Goal: Task Accomplishment & Management: Manage account settings

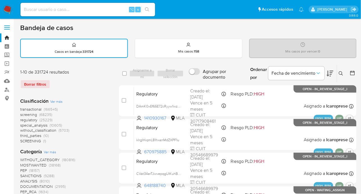
click at [340, 75] on button at bounding box center [341, 73] width 9 height 7
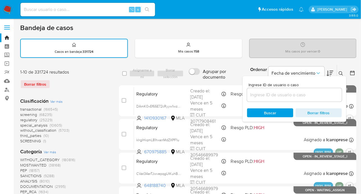
click at [308, 95] on input at bounding box center [294, 94] width 95 height 7
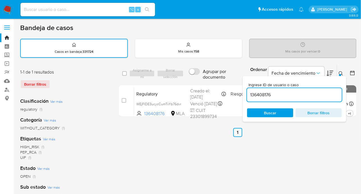
click at [344, 72] on button at bounding box center [341, 73] width 9 height 7
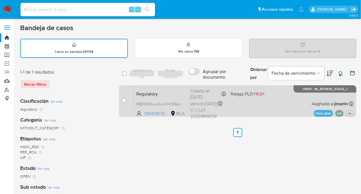
click at [290, 111] on div "Regulatory WEjFIDE3ucycCumTvYb76dvr 136408176 MLA Riesgo PLD: HIGH Creado el: 1…" at bounding box center [244, 101] width 220 height 28
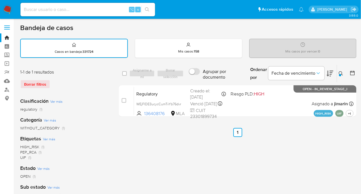
click at [340, 71] on icon at bounding box center [341, 73] width 4 height 4
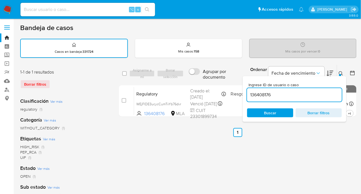
click at [315, 93] on input "136408176" at bounding box center [294, 94] width 95 height 7
click at [341, 74] on div at bounding box center [340, 75] width 2 height 2
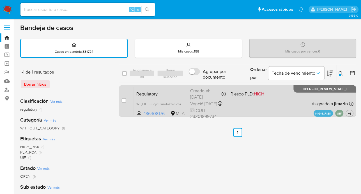
click at [268, 105] on div "Regulatory WEjFIDE3ucycCumTvYb76dvr 136408176 MLA Riesgo PLD: HIGH Creado el: 1…" at bounding box center [244, 101] width 220 height 28
click at [287, 98] on div "Regulatory WEjFIDE3ucycCumTvYb76dvr 136408176 MLA Riesgo PLD: HIGH Creado el: 1…" at bounding box center [244, 101] width 220 height 28
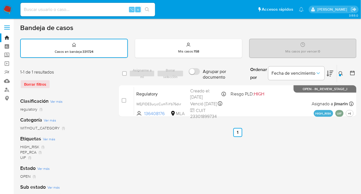
click at [348, 76] on div at bounding box center [352, 73] width 10 height 17
click at [341, 75] on button at bounding box center [341, 73] width 9 height 7
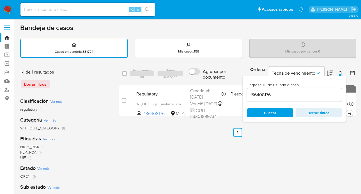
click at [322, 95] on input "136408176" at bounding box center [294, 94] width 95 height 7
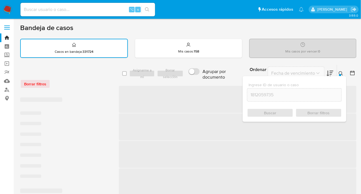
click at [343, 73] on icon at bounding box center [341, 73] width 4 height 4
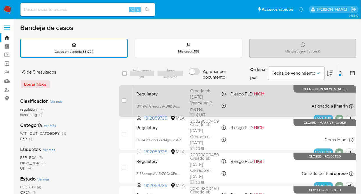
click at [272, 104] on div "Regulatory LRKaWF5Taew5GxU8DUgkbkFJ 1812059735 MLA Riesgo PLD: HIGH Creado el: …" at bounding box center [244, 101] width 220 height 28
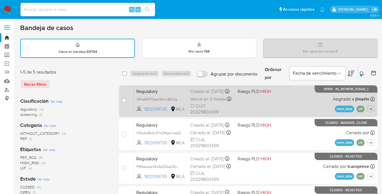
click at [339, 102] on span "Asignado a jimarin" at bounding box center [351, 99] width 36 height 6
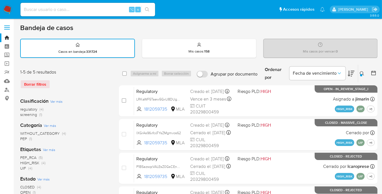
click at [363, 73] on icon at bounding box center [362, 73] width 4 height 4
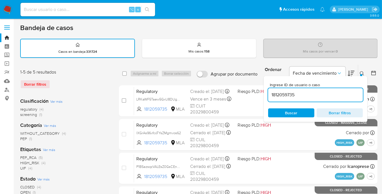
click at [315, 97] on input "1812059735" at bounding box center [315, 94] width 95 height 7
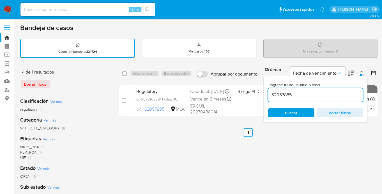
click at [362, 71] on icon at bounding box center [362, 73] width 4 height 4
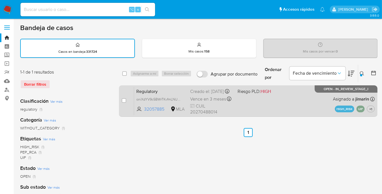
click at [285, 100] on div "Regulatory oniXdYV9c5BWrTKvfmLNUpsM 32057885 MLA Riesgo PLD: HIGH Creado el: 03…" at bounding box center [254, 101] width 241 height 28
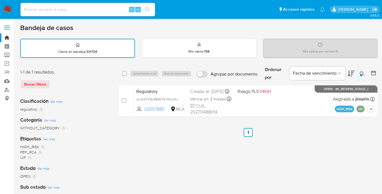
drag, startPoint x: 361, startPoint y: 76, endPoint x: 356, endPoint y: 77, distance: 4.9
click at [361, 77] on div "Ingrese ID de usuario o caso 32057885 Buscar Borrar filtros" at bounding box center [363, 73] width 10 height 17
click at [362, 72] on icon at bounding box center [362, 73] width 4 height 4
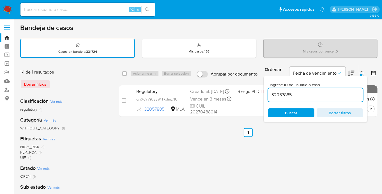
click at [297, 93] on input "32057885" at bounding box center [315, 94] width 95 height 7
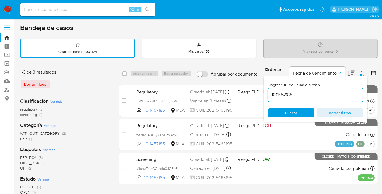
click at [361, 73] on icon at bounding box center [362, 73] width 4 height 4
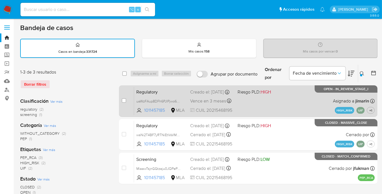
click at [300, 104] on div "Regulatory uaWzFAup8DFh6PJlPjwo6Vv5 1011457185 MLA Riesgo PLD: HIGH Creado el: …" at bounding box center [254, 101] width 241 height 28
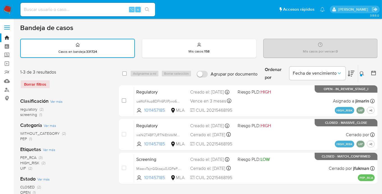
click at [366, 71] on button at bounding box center [362, 73] width 9 height 7
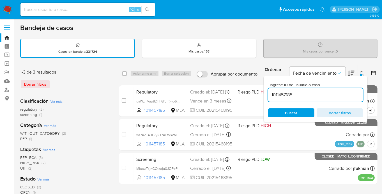
click at [336, 92] on input "1011457185" at bounding box center [315, 94] width 95 height 7
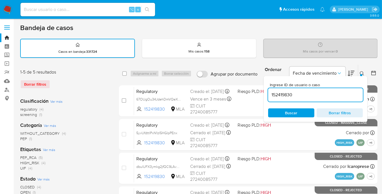
click at [362, 71] on icon at bounding box center [362, 73] width 4 height 4
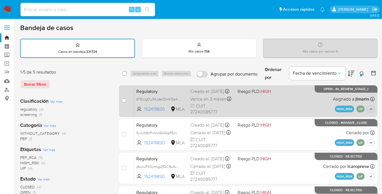
click at [256, 109] on div "Regulatory 67OUgOu34JdehDmVQeXFeVt6 152419830 MLA Riesgo PLD: HIGH Creado el: 0…" at bounding box center [254, 101] width 241 height 28
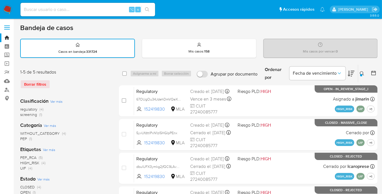
click at [362, 75] on div at bounding box center [361, 75] width 2 height 2
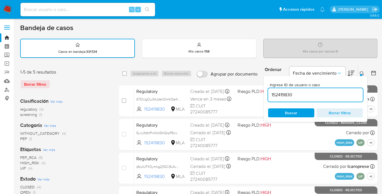
click at [318, 98] on div "152419830" at bounding box center [315, 94] width 95 height 13
click at [318, 96] on input "152419830" at bounding box center [315, 94] width 95 height 7
paste input "23461087"
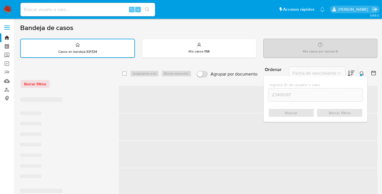
click at [363, 71] on icon at bounding box center [362, 73] width 4 height 4
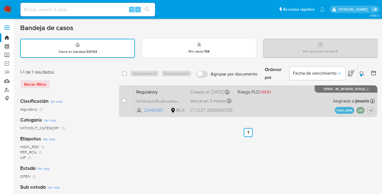
click at [301, 93] on div "Regulatory 0sT24c5jz4nRjw9UwaZAarOr 23461087 MLA Riesgo PLD: HIGH Creado el: 04…" at bounding box center [254, 101] width 241 height 28
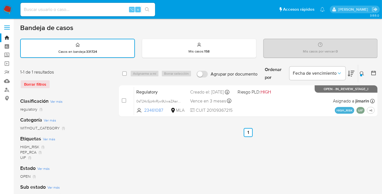
click at [361, 75] on div at bounding box center [361, 75] width 2 height 2
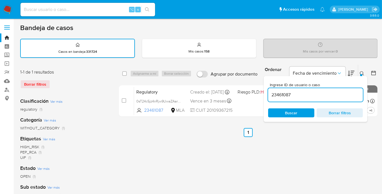
drag, startPoint x: 324, startPoint y: 102, endPoint x: 318, endPoint y: 92, distance: 11.1
click at [324, 102] on div "Ingrese ID de usuario o caso 23461087 Buscar Borrar filtros" at bounding box center [316, 99] width 104 height 46
click at [318, 92] on input "23461087" at bounding box center [315, 94] width 95 height 7
paste input "105279151"
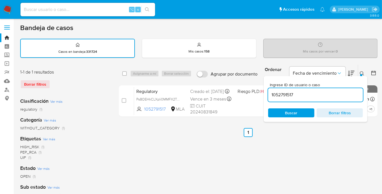
click at [362, 71] on icon at bounding box center [362, 73] width 4 height 4
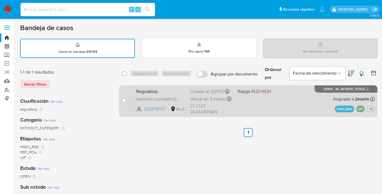
click at [326, 103] on div "Regulatory Ps8OEHkCLXpIi0MMFX2Twju5 1052791517 MLA Riesgo PLD: HIGH Creado el: …" at bounding box center [254, 101] width 241 height 28
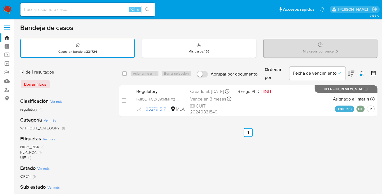
click at [363, 71] on icon at bounding box center [362, 73] width 4 height 4
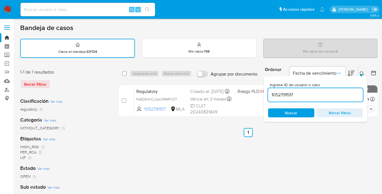
click at [318, 97] on input "1052791517" at bounding box center [315, 94] width 95 height 7
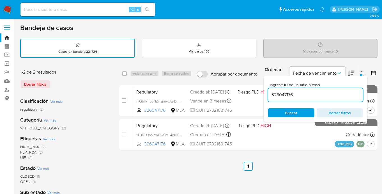
click at [359, 73] on button at bounding box center [362, 73] width 9 height 7
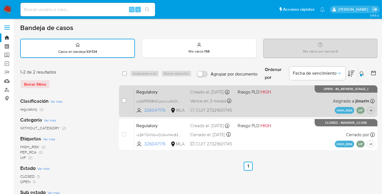
click at [299, 98] on div "Regulatory ryQbTRFE8NZvjznuvw5nDlMV 326047176 MLA Riesgo PLD: HIGH Creado el: 0…" at bounding box center [254, 101] width 241 height 28
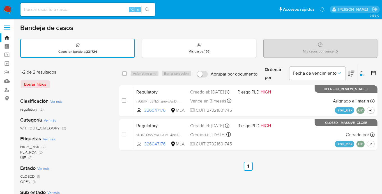
click at [361, 70] on button at bounding box center [362, 73] width 9 height 7
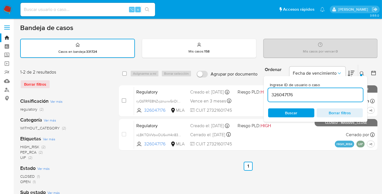
click at [335, 91] on input "326047176" at bounding box center [315, 94] width 95 height 7
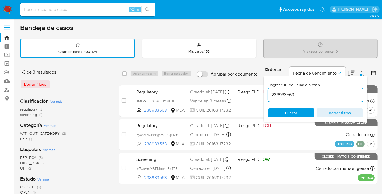
click at [361, 72] on icon at bounding box center [362, 73] width 4 height 4
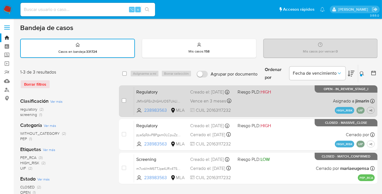
click at [286, 95] on div "Regulatory JM1nGFEn2hGHUOSTUkLl4pwc 238983563 MLA Riesgo PLD: HIGH Creado el: 1…" at bounding box center [254, 101] width 241 height 28
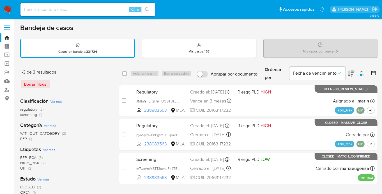
click at [365, 72] on button at bounding box center [362, 73] width 9 height 7
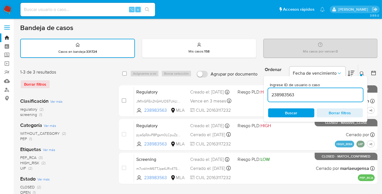
click at [339, 96] on input "238983563" at bounding box center [315, 94] width 95 height 7
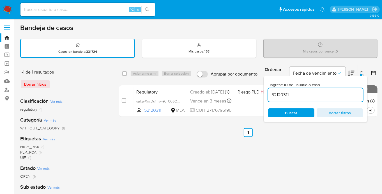
click at [363, 72] on icon at bounding box center [362, 73] width 4 height 4
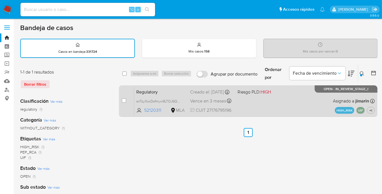
click at [299, 100] on div "Regulatory snTzyXocDsfmyw9LTOJ6QBYB 52120311 MLA Riesgo PLD: HIGH Creado el: 12…" at bounding box center [254, 101] width 241 height 28
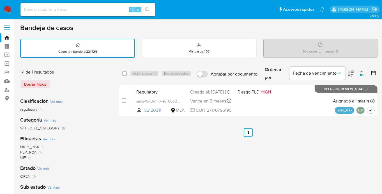
click at [360, 76] on div "Ingrese ID de usuario o caso 52120311 Buscar Borrar filtros" at bounding box center [363, 73] width 10 height 17
click at [361, 74] on div at bounding box center [361, 75] width 2 height 2
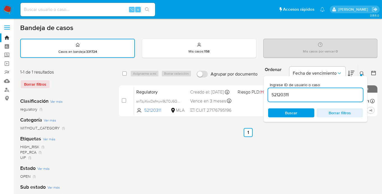
click at [334, 91] on input "52120311" at bounding box center [315, 94] width 95 height 7
type input "293458143"
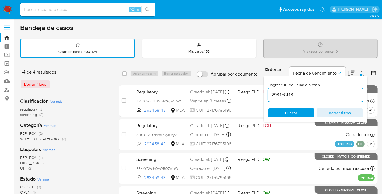
click at [361, 74] on div at bounding box center [361, 75] width 2 height 2
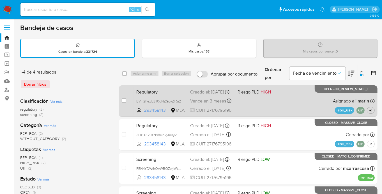
click at [304, 101] on div "Regulatory BVH2PezlL8lf0qNZGgyZlRu2 293458143 MLA Riesgo PLD: HIGH Creado el: 1…" at bounding box center [254, 101] width 241 height 28
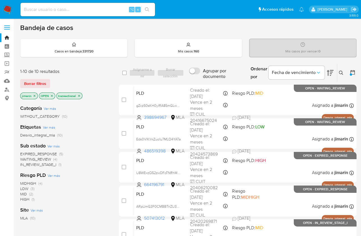
click at [7, 11] on img at bounding box center [8, 10] width 10 height 10
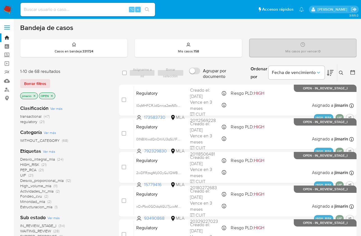
click at [341, 71] on icon at bounding box center [341, 73] width 4 height 4
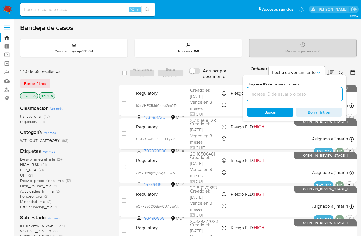
click at [285, 96] on input at bounding box center [294, 94] width 95 height 7
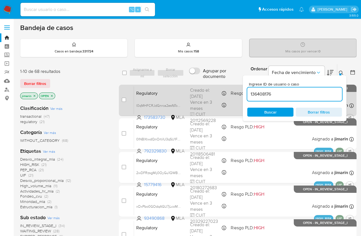
type input "136408176"
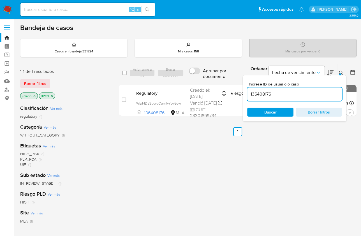
click at [339, 73] on icon at bounding box center [341, 73] width 4 height 4
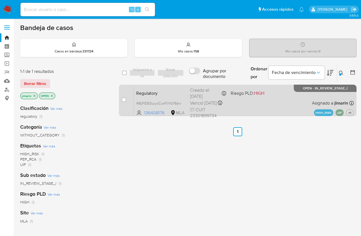
click at [273, 105] on div "Regulatory WEjFIDE3ucycCumTvYb76dvr 136408176 MLA Riesgo PLD: HIGH Creado el: 1…" at bounding box center [244, 100] width 220 height 28
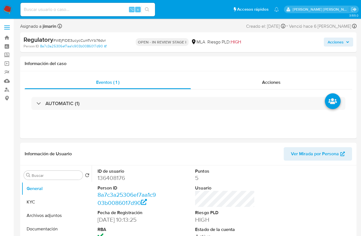
select select "10"
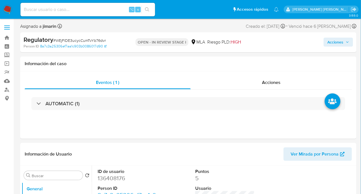
select select "10"
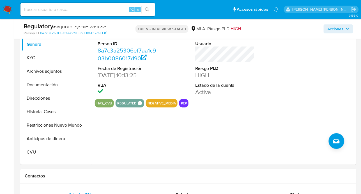
scroll to position [125, 0]
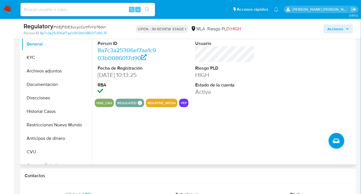
click at [187, 149] on div "ID de usuario 136408176 Person ID 8a7c3a25306ef7aa1c903b0086017d90 Fecha de Reg…" at bounding box center [223, 93] width 263 height 144
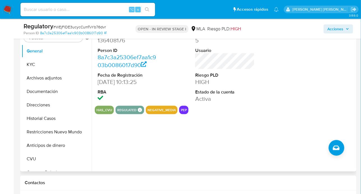
scroll to position [115, 0]
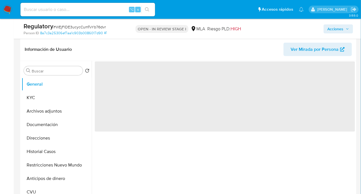
scroll to position [86, 0]
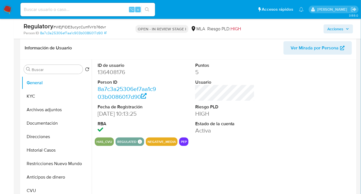
select select "10"
click at [49, 102] on button "KYC" at bounding box center [55, 96] width 66 height 13
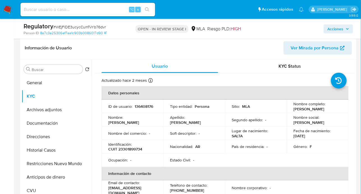
click at [291, 109] on td "Nombre completo : Natalia Ines Rangeon" at bounding box center [318, 106] width 62 height 13
drag, startPoint x: 292, startPoint y: 110, endPoint x: 332, endPoint y: 109, distance: 39.9
click at [332, 109] on div "Nombre completo : Natalia Ines Rangeon" at bounding box center [318, 106] width 48 height 10
copy p "[PERSON_NAME]"
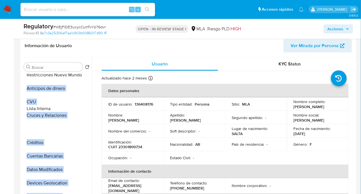
scroll to position [64, 0]
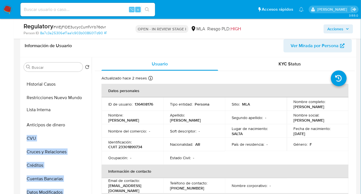
drag, startPoint x: 81, startPoint y: 128, endPoint x: 66, endPoint y: 109, distance: 23.9
click at [66, 109] on ul "General KYC Archivos adjuntos Documentación Direcciones Historial Casos Restric…" at bounding box center [57, 137] width 70 height 127
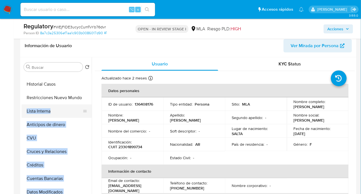
click at [42, 109] on button "Lista Interna" at bounding box center [55, 110] width 66 height 13
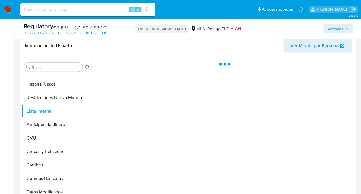
click at [114, 86] on div at bounding box center [223, 129] width 263 height 144
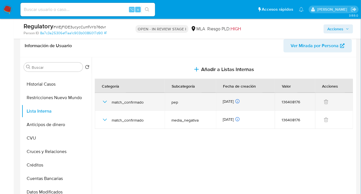
click at [106, 102] on icon "button" at bounding box center [105, 101] width 7 height 7
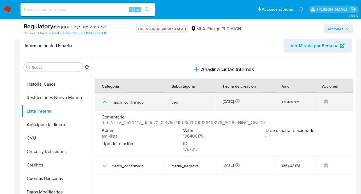
click at [106, 101] on icon "button" at bounding box center [105, 101] width 7 height 7
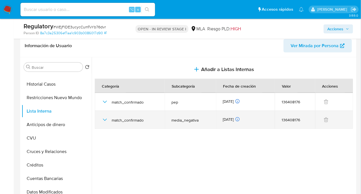
click at [107, 121] on icon "button" at bounding box center [105, 119] width 7 height 7
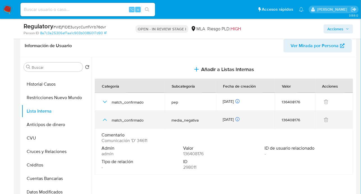
click at [107, 121] on icon "button" at bounding box center [105, 119] width 7 height 7
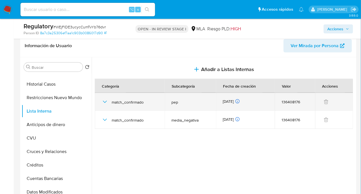
click at [107, 103] on icon "button" at bounding box center [105, 101] width 7 height 7
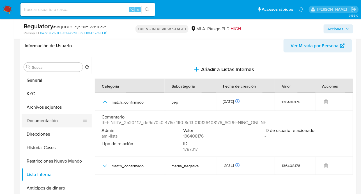
scroll to position [0, 0]
click at [42, 117] on button "Documentación" at bounding box center [55, 120] width 66 height 13
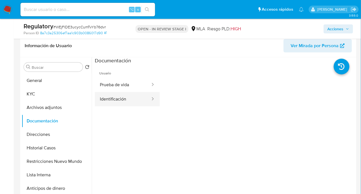
click at [125, 96] on button "Identificación" at bounding box center [123, 99] width 56 height 14
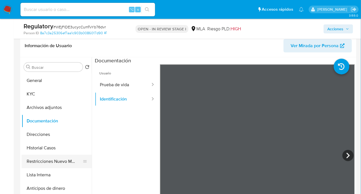
click at [61, 167] on button "Restricciones Nuevo Mundo" at bounding box center [55, 161] width 66 height 13
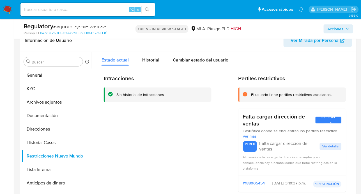
scroll to position [1, 0]
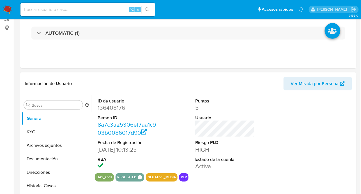
select select "10"
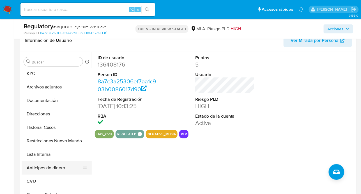
scroll to position [20, 0]
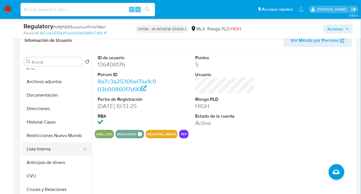
click at [49, 151] on button "Lista Interna" at bounding box center [55, 148] width 66 height 13
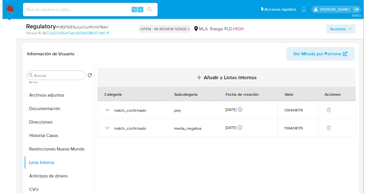
scroll to position [76, 0]
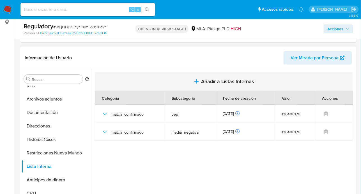
click at [226, 82] on span "Añadir a Listas Internas" at bounding box center [227, 81] width 53 height 6
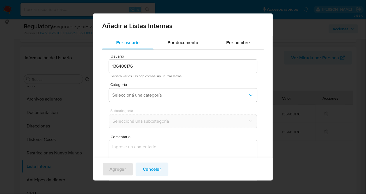
click at [157, 171] on span "Cancelar" at bounding box center [152, 169] width 18 height 12
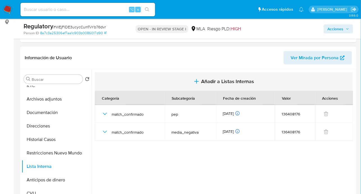
click at [219, 79] on span "Añadir a Listas Internas" at bounding box center [227, 81] width 53 height 6
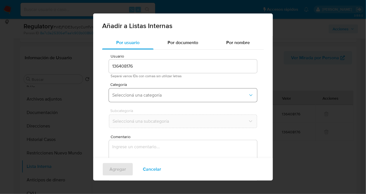
click at [139, 90] on button "Seleccioná una categoría" at bounding box center [183, 94] width 148 height 13
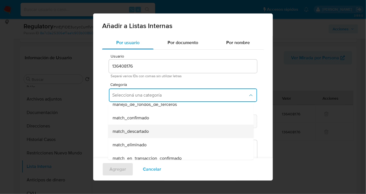
scroll to position [36, 0]
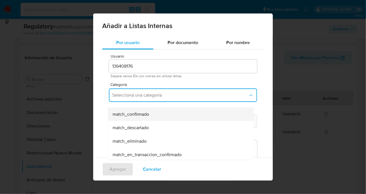
click at [147, 117] on span "match_confirmado" at bounding box center [131, 114] width 36 height 6
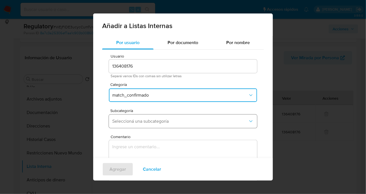
click at [139, 127] on button "Seleccioná una subcategoría" at bounding box center [183, 120] width 148 height 13
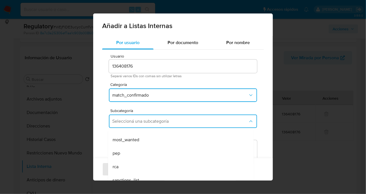
scroll to position [38, 0]
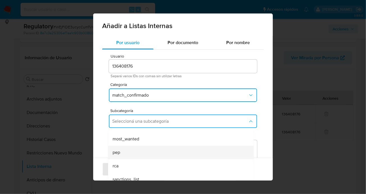
click at [141, 150] on div "pep" at bounding box center [179, 152] width 133 height 13
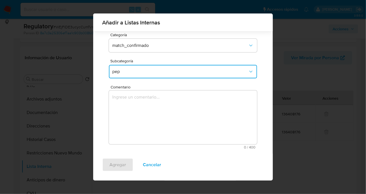
scroll to position [46, 0]
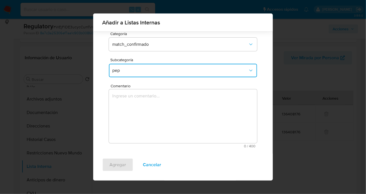
click at [151, 108] on textarea "Comentario" at bounding box center [183, 116] width 148 height 54
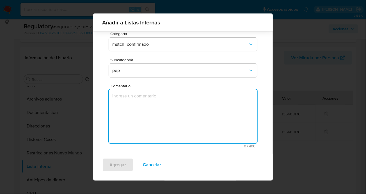
click at [154, 104] on textarea "Comentario" at bounding box center [183, 116] width 148 height 54
paste textarea "Se confirma el match ya que el cliente Natalia Ines Rangeon CUIT 23301899734 es…"
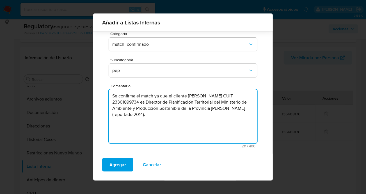
click at [173, 97] on textarea "Se confirma el match ya que el cliente Natalia Ines Rangeon CUIT 23301899734 es…" at bounding box center [183, 116] width 148 height 54
click at [162, 103] on textarea "Se confirma el match ya que la cliente Natalia Ines Rangeon CUIT 23301899734 es…" at bounding box center [183, 116] width 148 height 54
click at [173, 118] on textarea "Se confirma el match ya que la cliente Natalia Ines Rangeon CUIT 23301899734 es…" at bounding box center [183, 116] width 148 height 54
type textarea "Se confirma el match ya que la cliente Natalia Ines Rangeon CUIT 23301899734 es…"
click at [125, 163] on span "Agregar" at bounding box center [117, 165] width 17 height 12
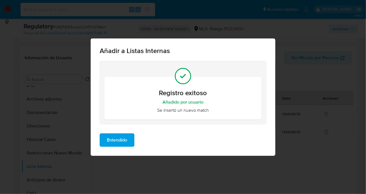
scroll to position [0, 0]
click at [119, 144] on span "Entendido" at bounding box center [117, 140] width 20 height 12
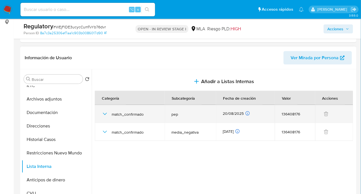
click at [106, 115] on icon "button" at bounding box center [105, 114] width 7 height 7
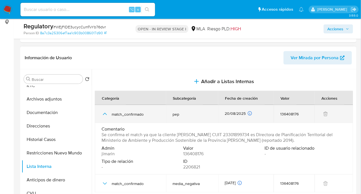
click at [106, 115] on icon "button" at bounding box center [105, 114] width 7 height 7
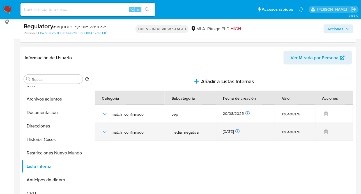
click at [104, 131] on icon "button" at bounding box center [105, 132] width 7 height 7
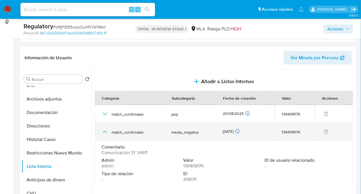
click at [104, 131] on icon "button" at bounding box center [105, 132] width 7 height 7
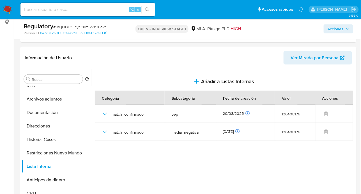
click at [344, 30] on span "Acciones" at bounding box center [336, 28] width 16 height 9
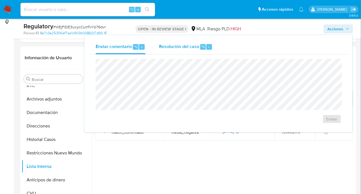
click at [178, 50] on div "Resolución del caso ⌥ r" at bounding box center [186, 47] width 54 height 15
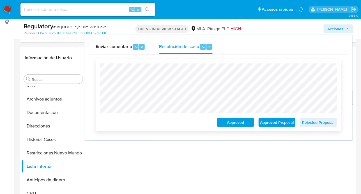
click at [279, 125] on span "Approved Proposal" at bounding box center [277, 122] width 29 height 8
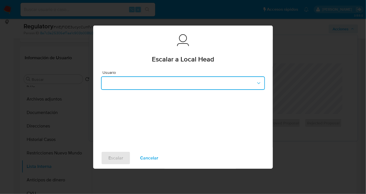
click at [128, 88] on button "button" at bounding box center [183, 82] width 164 height 13
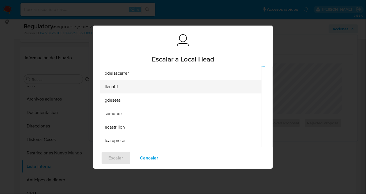
scroll to position [47, 0]
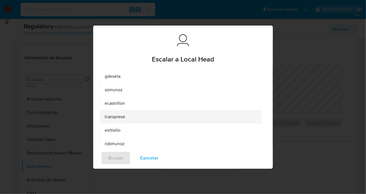
click at [123, 120] on div "lcaroprese" at bounding box center [179, 116] width 149 height 13
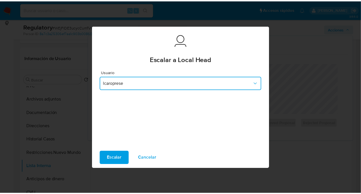
scroll to position [0, 0]
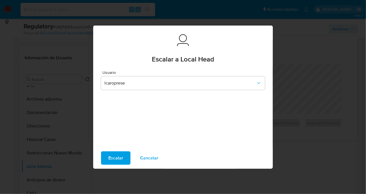
click at [114, 160] on span "Escalar" at bounding box center [115, 158] width 15 height 12
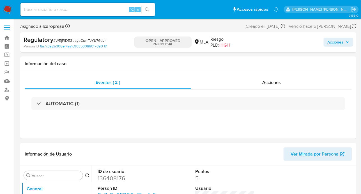
select select "10"
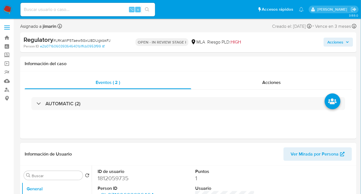
select select "10"
click at [114, 85] on span "Eventos ( 2 )" at bounding box center [108, 82] width 24 height 6
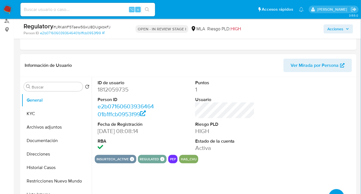
scroll to position [70, 0]
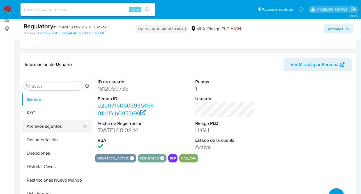
click at [45, 120] on button "Archivos adjuntos" at bounding box center [55, 126] width 66 height 13
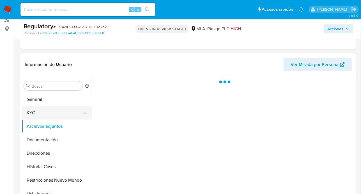
click at [44, 118] on button "KYC" at bounding box center [55, 112] width 66 height 13
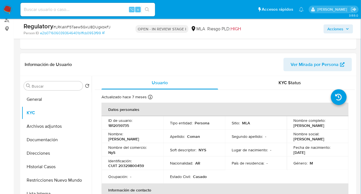
drag, startPoint x: 292, startPoint y: 123, endPoint x: 308, endPoint y: 130, distance: 17.7
click at [308, 130] on td "Nombre completo : [PERSON_NAME]" at bounding box center [318, 122] width 62 height 13
copy p "[PERSON_NAME]"
click at [41, 166] on button "Historial Casos" at bounding box center [55, 166] width 66 height 13
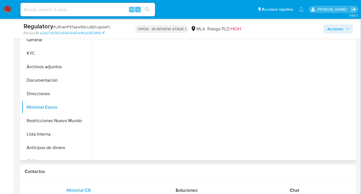
scroll to position [135, 0]
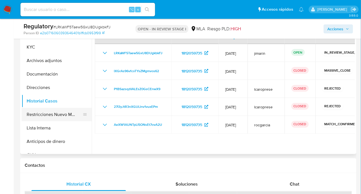
click at [54, 115] on button "Restricciones Nuevo Mundo" at bounding box center [55, 114] width 66 height 13
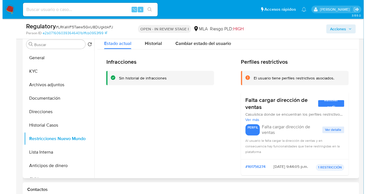
scroll to position [111, 0]
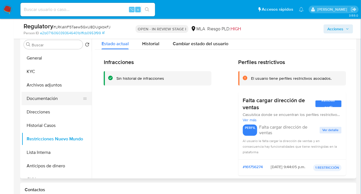
click at [50, 95] on button "Documentación" at bounding box center [55, 98] width 66 height 13
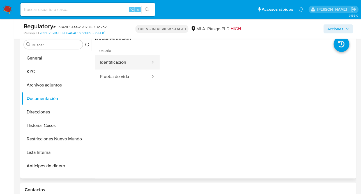
click at [137, 66] on button "Identificación" at bounding box center [123, 62] width 56 height 14
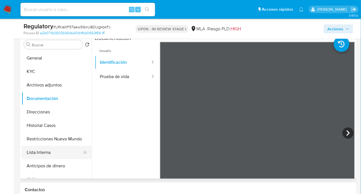
click at [42, 153] on button "Lista Interna" at bounding box center [55, 152] width 66 height 13
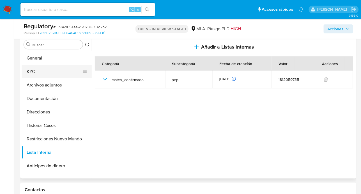
click at [37, 72] on button "KYC" at bounding box center [55, 71] width 66 height 13
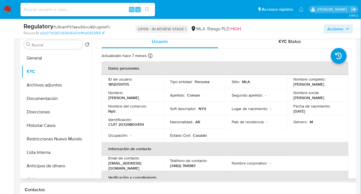
drag, startPoint x: 293, startPoint y: 82, endPoint x: 307, endPoint y: 86, distance: 14.6
click at [307, 86] on p "Catalino Carlos Adrian Coman" at bounding box center [309, 84] width 31 height 5
copy p "Catalino Carlos Adrian Coman"
click at [130, 127] on p "CUIT 20329800459" at bounding box center [126, 124] width 36 height 5
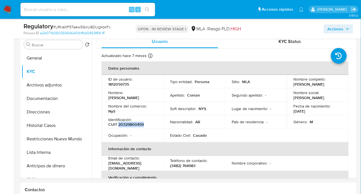
copy p "20329800459"
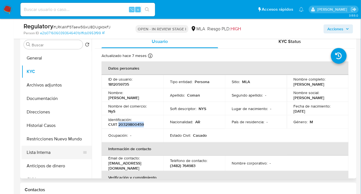
click at [58, 156] on button "Lista Interna" at bounding box center [55, 152] width 66 height 13
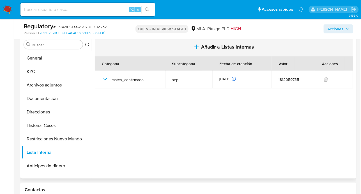
click at [215, 48] on span "Añadir a Listas Internas" at bounding box center [227, 47] width 53 height 6
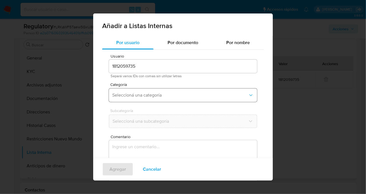
click at [135, 92] on span "Seleccioná una categoría" at bounding box center [180, 95] width 136 height 6
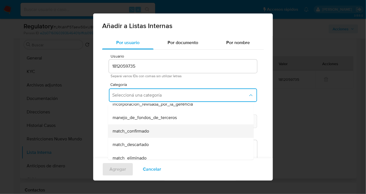
scroll to position [25, 0]
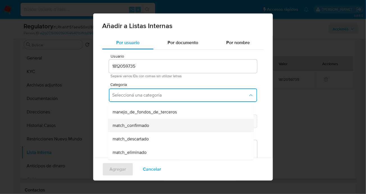
click at [137, 127] on span "match_confirmado" at bounding box center [131, 126] width 36 height 6
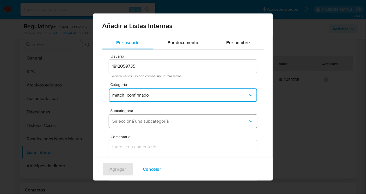
click at [125, 125] on button "Seleccioná una subcategoría" at bounding box center [183, 120] width 148 height 13
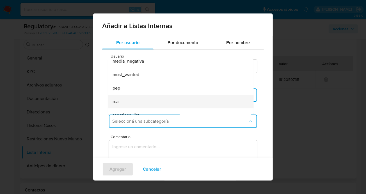
scroll to position [31, 0]
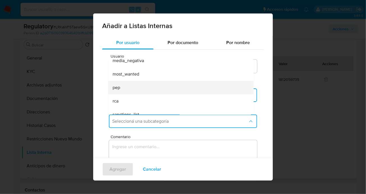
click at [125, 89] on div "pep" at bounding box center [179, 87] width 133 height 13
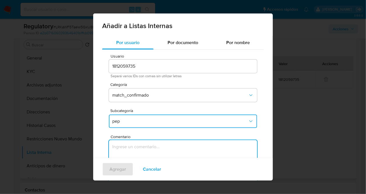
click at [129, 156] on textarea "Comentario" at bounding box center [183, 167] width 148 height 54
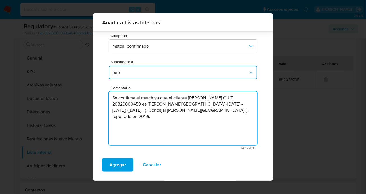
scroll to position [45, 0]
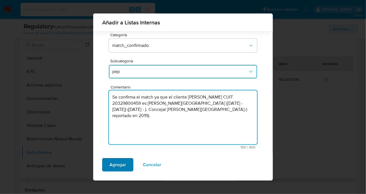
type textarea "Se confirma el match ya que el cliente Catalino Carlos Adrian Coman CUIT 203298…"
click at [123, 164] on span "Agregar" at bounding box center [117, 165] width 17 height 12
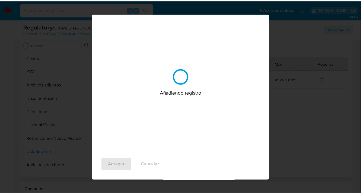
scroll to position [0, 0]
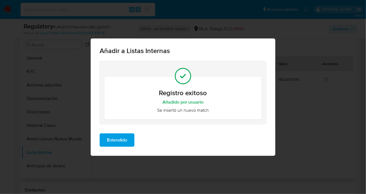
click at [128, 131] on div "Entendido" at bounding box center [183, 142] width 185 height 27
click at [125, 136] on span "Entendido" at bounding box center [117, 140] width 20 height 12
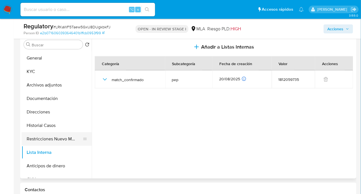
click at [65, 138] on button "Restricciones Nuevo Mundo" at bounding box center [55, 138] width 66 height 13
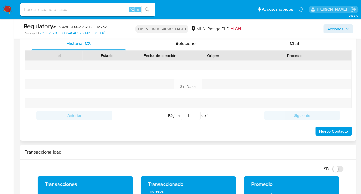
scroll to position [279, 0]
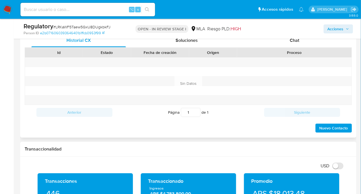
drag, startPoint x: 292, startPoint y: 41, endPoint x: 292, endPoint y: 47, distance: 6.2
click at [292, 41] on span "Chat" at bounding box center [295, 40] width 10 height 6
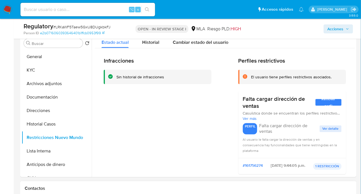
scroll to position [111, 0]
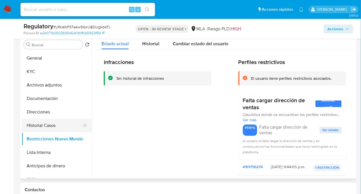
click at [54, 123] on button "Historial Casos" at bounding box center [55, 125] width 66 height 13
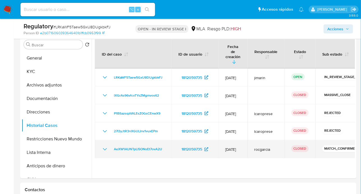
click at [104, 146] on icon "Mostrar/Ocultar" at bounding box center [105, 149] width 7 height 7
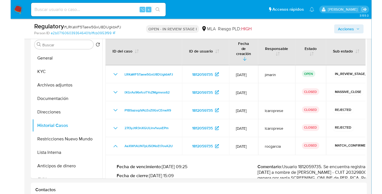
scroll to position [3, 0]
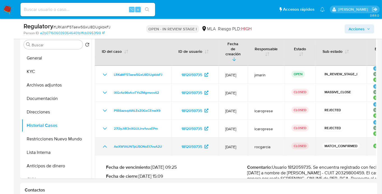
click at [105, 143] on icon "Mostrar/Ocultar" at bounding box center [105, 146] width 7 height 7
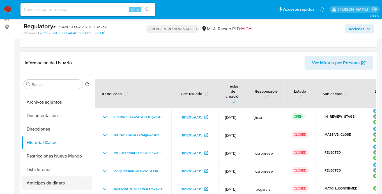
scroll to position [47, 0]
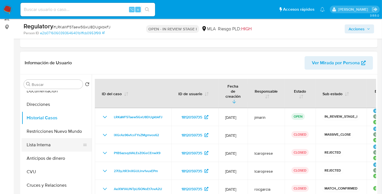
click at [49, 147] on button "Lista Interna" at bounding box center [55, 144] width 66 height 13
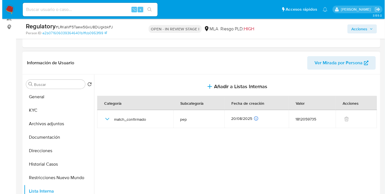
scroll to position [0, 0]
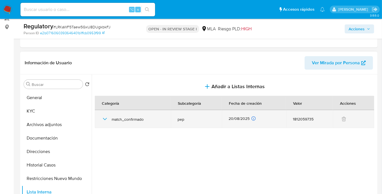
click at [102, 119] on icon "button" at bounding box center [105, 119] width 7 height 7
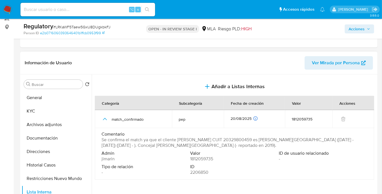
click at [253, 151] on span "Valor" at bounding box center [234, 153] width 88 height 6
click at [354, 32] on span "Acciones" at bounding box center [357, 28] width 16 height 9
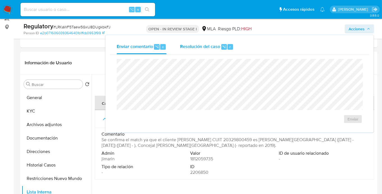
click at [207, 48] on span "Resolución del caso" at bounding box center [200, 46] width 40 height 6
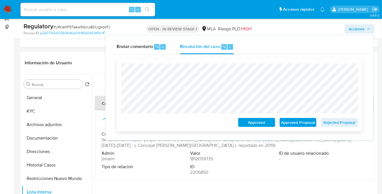
click at [297, 123] on span "Approved Proposal" at bounding box center [298, 122] width 29 height 8
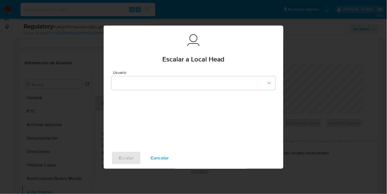
click at [156, 159] on span "Cancelar" at bounding box center [159, 158] width 18 height 12
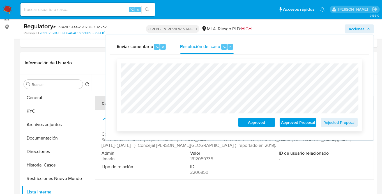
click at [311, 125] on span "Approved Proposal" at bounding box center [298, 122] width 29 height 8
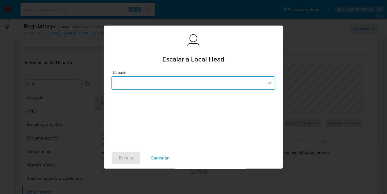
click at [138, 85] on button "button" at bounding box center [193, 82] width 164 height 13
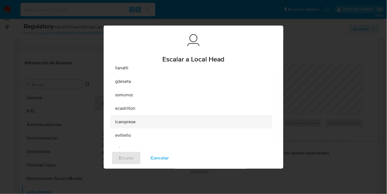
scroll to position [47, 0]
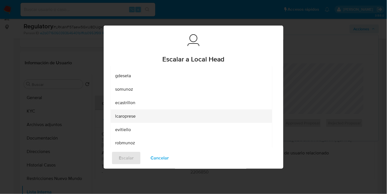
click at [134, 118] on span "lcaroprese" at bounding box center [125, 116] width 20 height 6
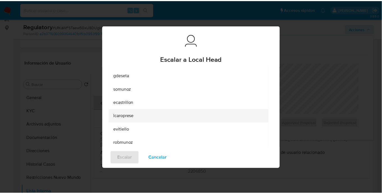
scroll to position [0, 0]
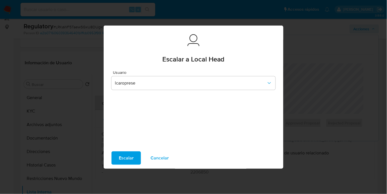
click at [128, 160] on span "Escalar" at bounding box center [126, 158] width 15 height 12
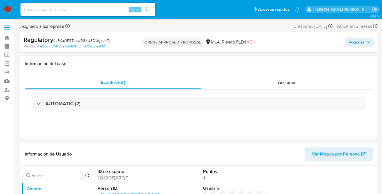
select select "10"
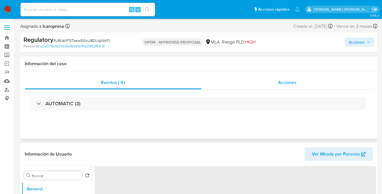
click at [289, 83] on span "Acciones" at bounding box center [287, 82] width 19 height 6
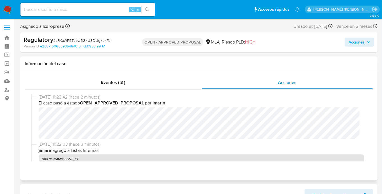
select select "10"
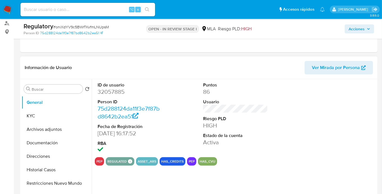
scroll to position [84, 0]
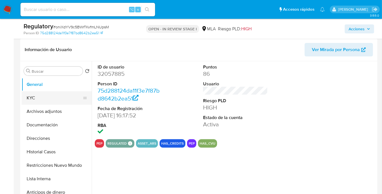
select select "10"
click at [23, 97] on button "KYC" at bounding box center [55, 97] width 66 height 13
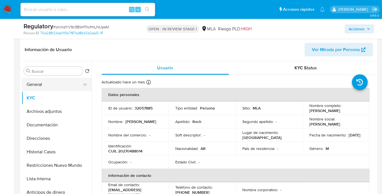
drag, startPoint x: 39, startPoint y: 83, endPoint x: 38, endPoint y: 90, distance: 7.2
click at [39, 83] on button "General" at bounding box center [55, 84] width 66 height 13
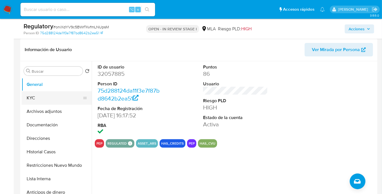
click at [37, 102] on button "KYC" at bounding box center [55, 97] width 66 height 13
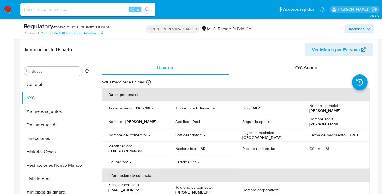
drag, startPoint x: 306, startPoint y: 111, endPoint x: 363, endPoint y: 112, distance: 56.7
click at [363, 112] on td "Nombre completo : [PERSON_NAME]" at bounding box center [336, 107] width 67 height 13
copy p "[PERSON_NAME]"
click at [49, 123] on button "Documentación" at bounding box center [55, 124] width 66 height 13
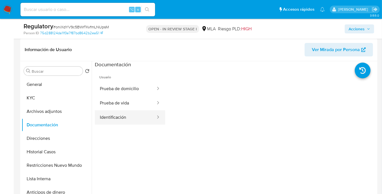
click at [126, 117] on button "Identificación" at bounding box center [125, 117] width 61 height 14
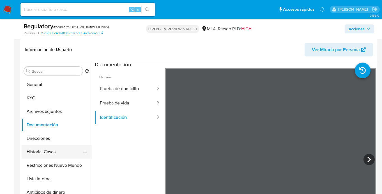
click at [55, 152] on button "Historial Casos" at bounding box center [55, 151] width 66 height 13
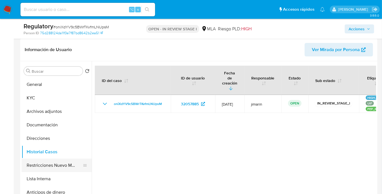
click at [55, 168] on button "Restricciones Nuevo Mundo" at bounding box center [55, 165] width 66 height 13
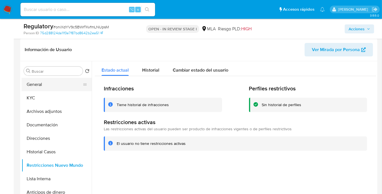
click at [47, 85] on button "General" at bounding box center [55, 84] width 66 height 13
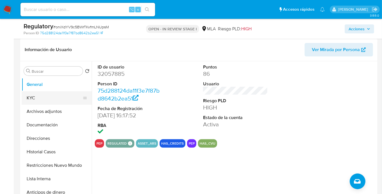
click at [35, 101] on button "KYC" at bounding box center [55, 97] width 66 height 13
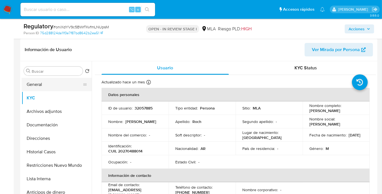
click at [55, 86] on button "General" at bounding box center [55, 84] width 66 height 13
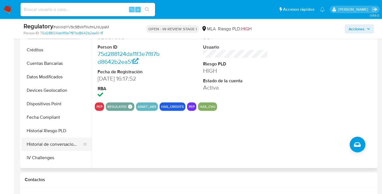
scroll to position [152, 0]
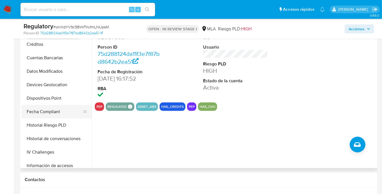
click at [36, 114] on button "Fecha Compliant" at bounding box center [55, 111] width 66 height 13
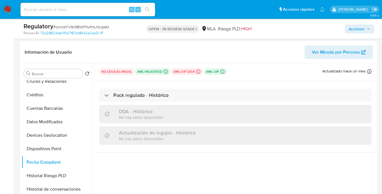
scroll to position [48, 0]
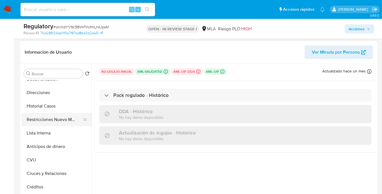
click at [66, 116] on button "Restricciones Nuevo Mundo" at bounding box center [55, 119] width 66 height 13
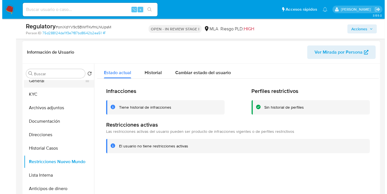
scroll to position [0, 0]
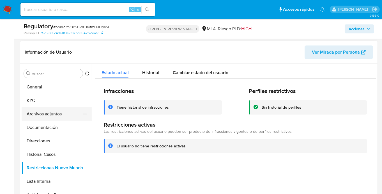
click at [45, 108] on button "Archivos adjuntos" at bounding box center [55, 113] width 66 height 13
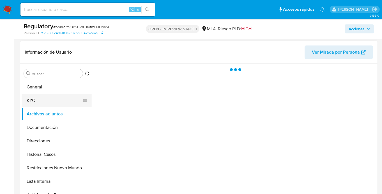
click at [45, 99] on button "KYC" at bounding box center [55, 100] width 66 height 13
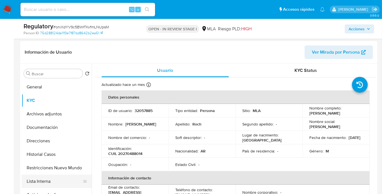
click at [49, 181] on button "Lista Interna" at bounding box center [55, 181] width 66 height 13
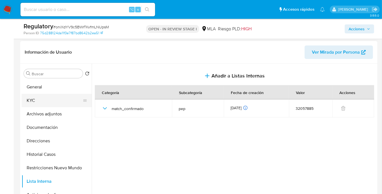
click at [38, 100] on button "KYC" at bounding box center [55, 100] width 66 height 13
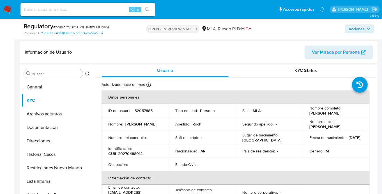
drag, startPoint x: 316, startPoint y: 114, endPoint x: 358, endPoint y: 114, distance: 41.2
click at [358, 114] on div "Nombre completo : Luis Damian Felix Roch" at bounding box center [336, 110] width 54 height 10
copy p "Luis Damian Felix Roch"
click at [125, 155] on p "CUIL 20270488014" at bounding box center [125, 153] width 34 height 5
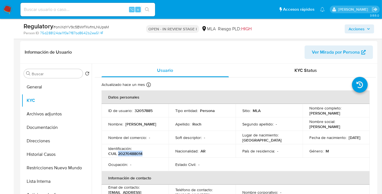
copy p "20270488014"
click at [44, 156] on button "Historial Casos" at bounding box center [55, 154] width 66 height 13
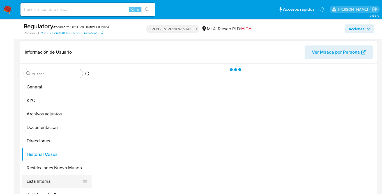
click at [46, 186] on button "Lista Interna" at bounding box center [55, 181] width 66 height 13
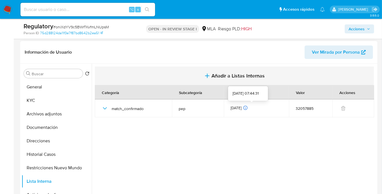
click at [228, 83] on button "Añadir a Listas Internas" at bounding box center [234, 75] width 279 height 19
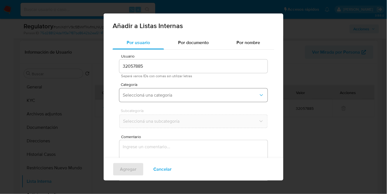
click at [142, 90] on button "Seleccioná una categoría" at bounding box center [193, 94] width 148 height 13
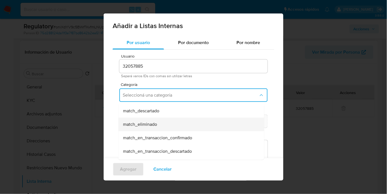
scroll to position [52, 0]
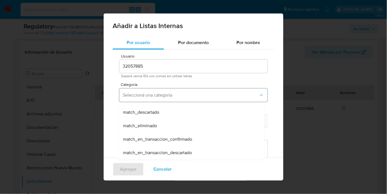
drag, startPoint x: 147, startPoint y: 111, endPoint x: 153, endPoint y: 98, distance: 14.1
click at [153, 98] on div "Seleccioná una categoría hr_incorporación_revisada_por_la_gerencia incorporació…" at bounding box center [193, 94] width 148 height 13
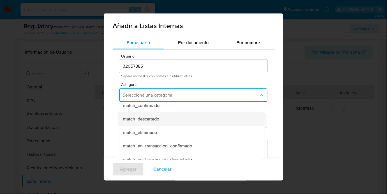
scroll to position [41, 0]
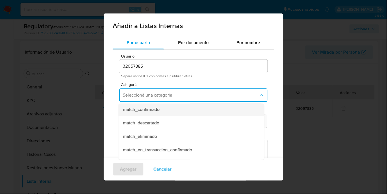
click at [151, 111] on span "match_confirmado" at bounding box center [141, 110] width 36 height 6
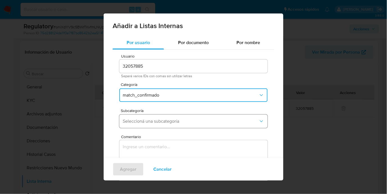
click at [151, 120] on span "Seleccioná una subcategoría" at bounding box center [191, 121] width 136 height 6
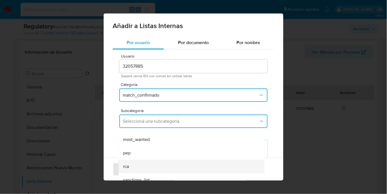
scroll to position [38, 0]
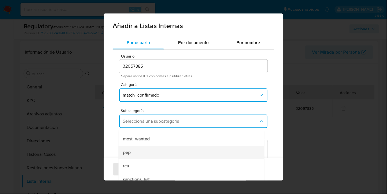
click at [136, 155] on div "pep" at bounding box center [189, 152] width 133 height 13
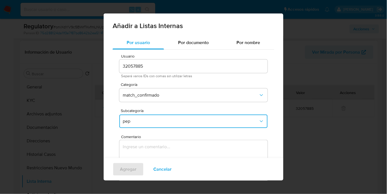
click at [150, 151] on textarea "Comentario" at bounding box center [193, 167] width 148 height 54
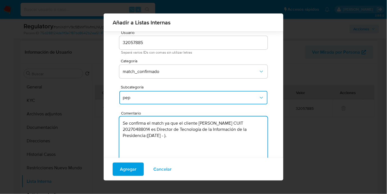
scroll to position [24, 0]
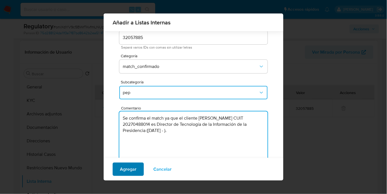
type textarea "Se confirma el match ya que el cliente Luis Damian Felix Roch CUIT 20270488014 …"
click at [126, 171] on span "Agregar" at bounding box center [128, 169] width 17 height 12
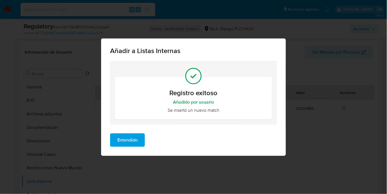
scroll to position [0, 0]
click at [139, 139] on button "Entendido" at bounding box center [127, 139] width 35 height 13
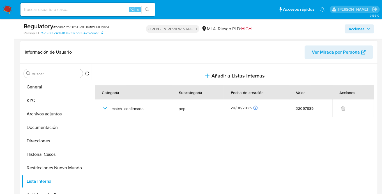
click at [352, 31] on span "Acciones" at bounding box center [357, 28] width 16 height 9
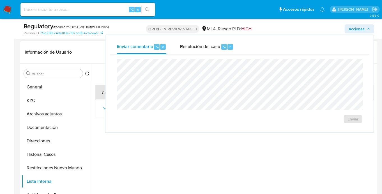
click at [173, 146] on div at bounding box center [234, 136] width 285 height 144
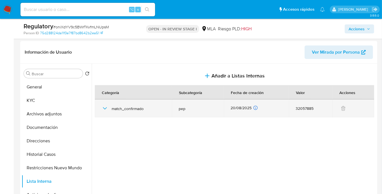
click at [98, 106] on td "match_confirmado" at bounding box center [133, 108] width 77 height 18
click at [104, 107] on icon "button" at bounding box center [105, 108] width 7 height 7
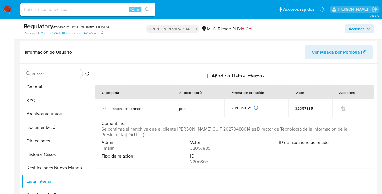
click at [356, 34] on div "Acciones" at bounding box center [316, 28] width 115 height 13
click at [357, 32] on span "Acciones" at bounding box center [357, 28] width 16 height 9
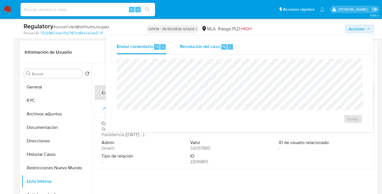
click at [214, 44] on span "Resolución del caso" at bounding box center [200, 46] width 40 height 6
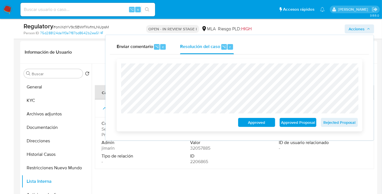
click at [304, 123] on span "Approved Proposal" at bounding box center [298, 122] width 29 height 8
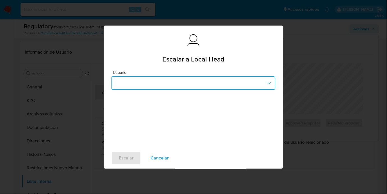
click at [180, 83] on button "button" at bounding box center [193, 82] width 164 height 13
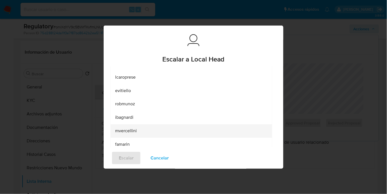
scroll to position [90, 0]
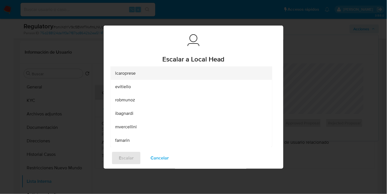
click at [135, 74] on span "lcaroprese" at bounding box center [125, 73] width 20 height 6
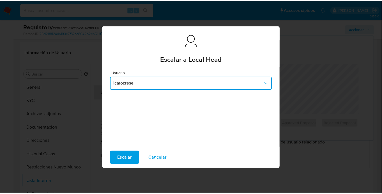
scroll to position [0, 0]
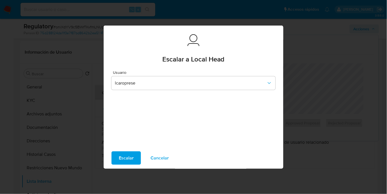
click at [115, 155] on button "Escalar" at bounding box center [125, 157] width 29 height 13
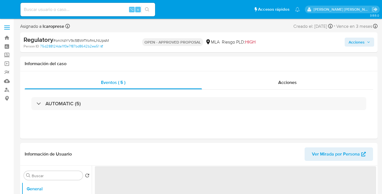
select select "10"
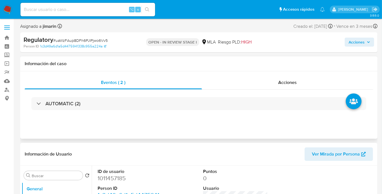
select select "10"
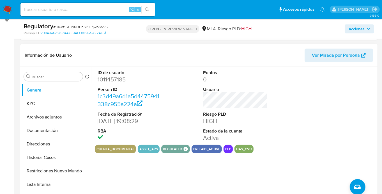
scroll to position [79, 0]
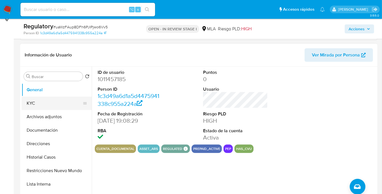
click at [45, 102] on button "KYC" at bounding box center [55, 103] width 66 height 13
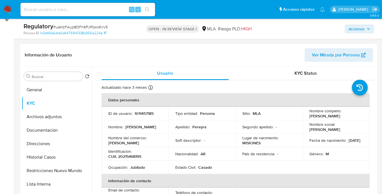
drag, startPoint x: 333, startPoint y: 116, endPoint x: 349, endPoint y: 116, distance: 15.7
click at [349, 116] on div "Nombre completo : [PERSON_NAME]" at bounding box center [336, 113] width 54 height 10
copy p "[PERSON_NAME]"
click at [43, 129] on button "Documentación" at bounding box center [55, 129] width 66 height 13
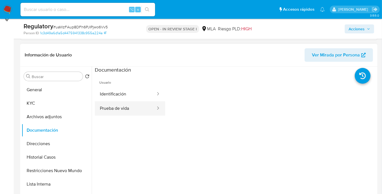
click at [121, 110] on button "Prueba de vida" at bounding box center [125, 108] width 61 height 14
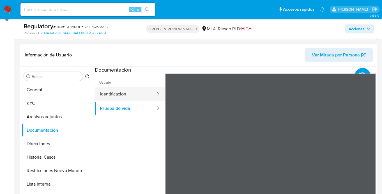
click at [111, 94] on button "Identificación" at bounding box center [125, 94] width 61 height 14
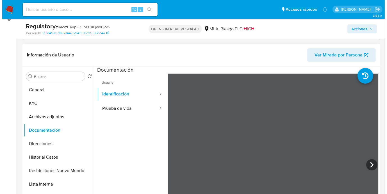
scroll to position [51, 0]
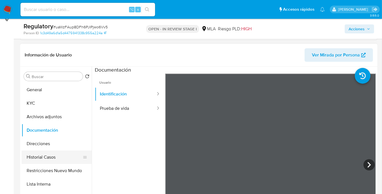
click at [50, 161] on button "Historial Casos" at bounding box center [55, 156] width 66 height 13
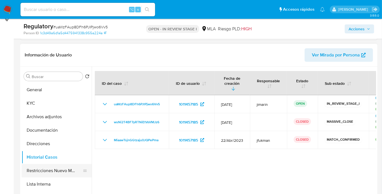
click at [55, 171] on button "Restricciones Nuevo Mundo" at bounding box center [55, 170] width 66 height 13
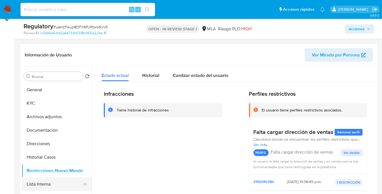
click at [40, 187] on button "Lista Interna" at bounding box center [55, 183] width 66 height 13
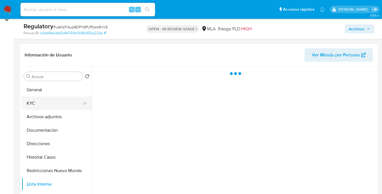
click at [37, 106] on button "KYC" at bounding box center [55, 103] width 66 height 13
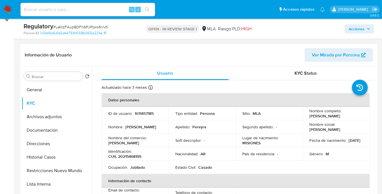
drag, startPoint x: 308, startPoint y: 116, endPoint x: 363, endPoint y: 116, distance: 55.8
click at [363, 116] on td "Nombre completo : Nelson Ignacio Pereyra" at bounding box center [336, 113] width 67 height 13
copy p "Nelson Ignacio Pereyra"
click at [127, 160] on td "Identificación : CUIL 20215468195" at bounding box center [135, 153] width 67 height 13
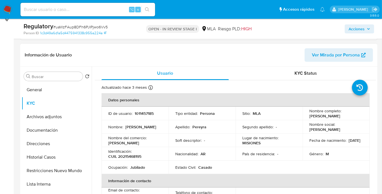
click at [127, 157] on p "CUIL 20215468195" at bounding box center [124, 156] width 33 height 5
copy p "20215468195"
click at [49, 182] on button "Lista Interna" at bounding box center [55, 183] width 66 height 13
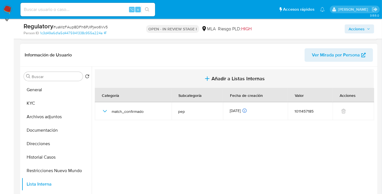
click at [215, 77] on span "Añadir a Listas Internas" at bounding box center [238, 78] width 53 height 6
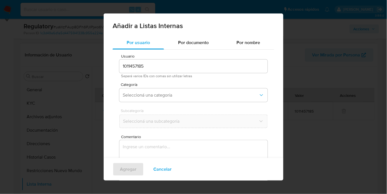
click at [331, 77] on div "Añadir a Listas Internas Por usuario Por documento Por nombre Usuario 101145718…" at bounding box center [193, 97] width 387 height 194
click at [170, 170] on span "Cancelar" at bounding box center [162, 169] width 18 height 12
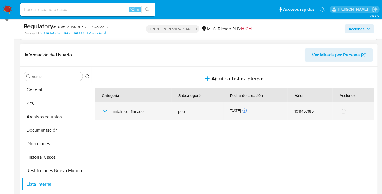
click at [106, 110] on icon "button" at bounding box center [105, 111] width 7 height 7
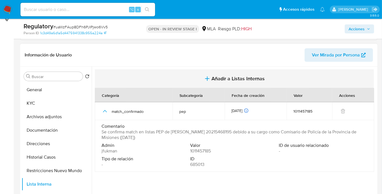
click at [228, 81] on span "Añadir a Listas Internas" at bounding box center [238, 78] width 53 height 6
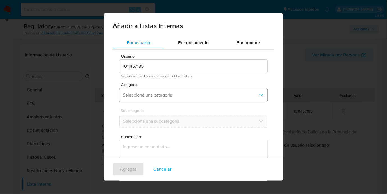
click at [145, 96] on span "Seleccioná una categoría" at bounding box center [191, 95] width 136 height 6
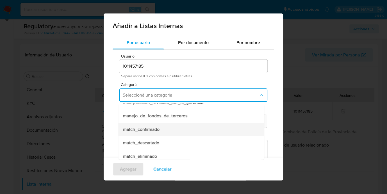
scroll to position [18, 0]
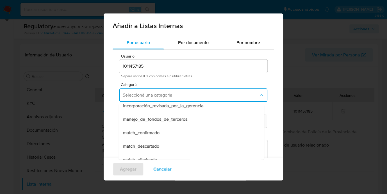
click at [160, 131] on div "match_confirmado" at bounding box center [189, 132] width 133 height 13
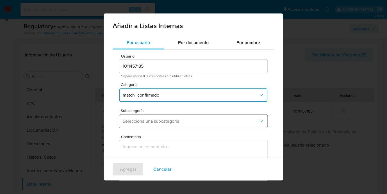
click at [152, 124] on button "Seleccioná una subcategoría" at bounding box center [193, 120] width 148 height 13
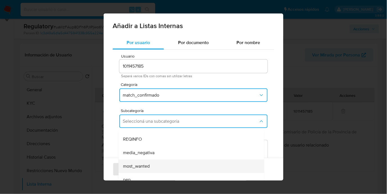
scroll to position [38, 0]
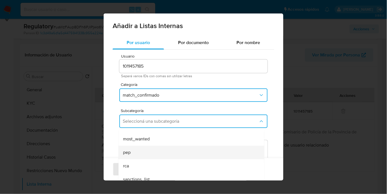
click at [143, 155] on div "pep" at bounding box center [189, 152] width 133 height 13
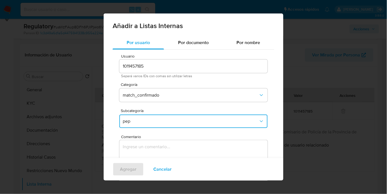
click at [155, 153] on textarea "Comentario" at bounding box center [193, 167] width 148 height 54
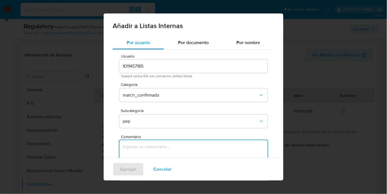
paste textarea "Se confirma el match ya que el cliente Nelson Ignacio Pereyra CUIT 20215468195 …"
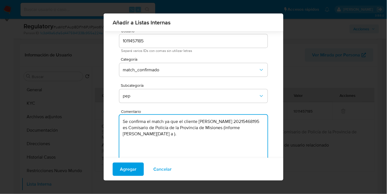
scroll to position [30, 0]
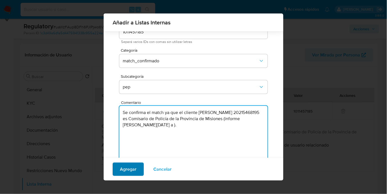
type textarea "Se confirma el match ya que el cliente Nelson Ignacio Pereyra CUIT 20215468195 …"
click at [125, 170] on span "Agregar" at bounding box center [128, 169] width 17 height 12
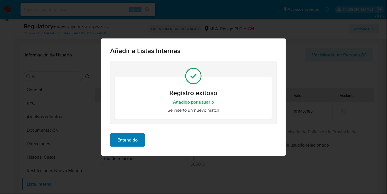
scroll to position [0, 0]
click at [130, 138] on span "Entendido" at bounding box center [127, 140] width 20 height 12
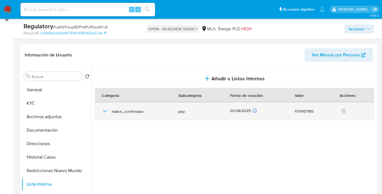
click at [104, 112] on icon "button" at bounding box center [105, 111] width 7 height 7
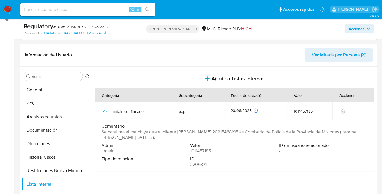
click at [347, 23] on div "Acciones" at bounding box center [316, 28] width 115 height 13
click at [349, 25] on span "Acciones" at bounding box center [357, 28] width 16 height 9
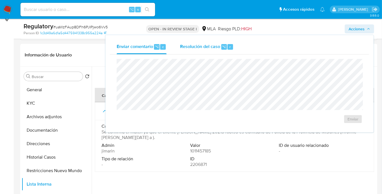
click at [205, 47] on span "Resolución del caso" at bounding box center [200, 46] width 40 height 6
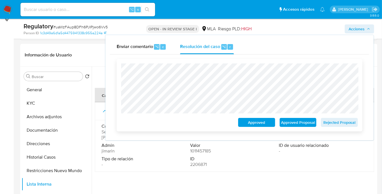
click at [306, 122] on span "Approved Proposal" at bounding box center [298, 122] width 29 height 8
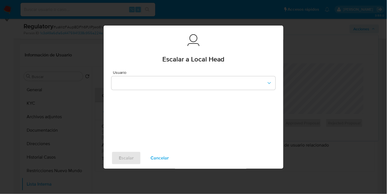
click at [171, 91] on div "Usuario" at bounding box center [194, 106] width 180 height 81
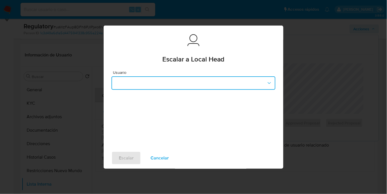
click at [171, 89] on button "button" at bounding box center [193, 82] width 164 height 13
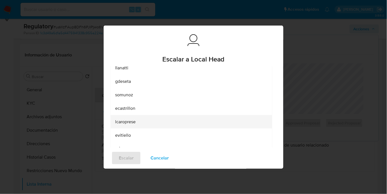
scroll to position [45, 0]
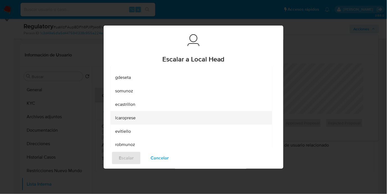
click at [150, 118] on div "lcaroprese" at bounding box center [189, 117] width 149 height 13
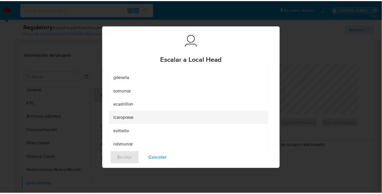
scroll to position [0, 0]
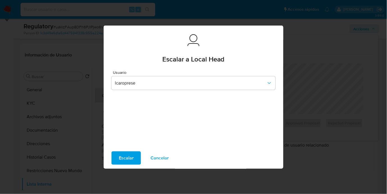
click at [115, 166] on div "Escalar Cancelar" at bounding box center [194, 157] width 180 height 21
click at [120, 155] on span "Escalar" at bounding box center [126, 158] width 15 height 12
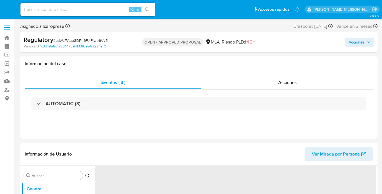
select select "10"
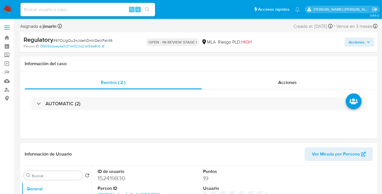
select select "10"
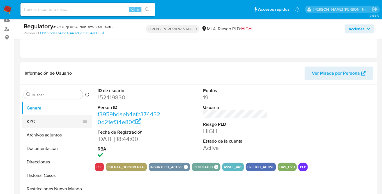
click at [46, 121] on button "KYC" at bounding box center [55, 121] width 66 height 13
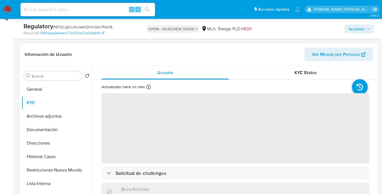
scroll to position [97, 0]
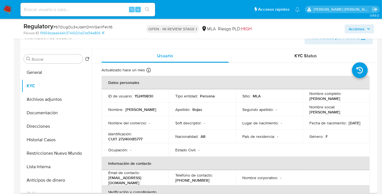
drag, startPoint x: 308, startPoint y: 99, endPoint x: 348, endPoint y: 98, distance: 39.8
click at [348, 99] on div "Nombre completo : [PERSON_NAME]" at bounding box center [336, 96] width 54 height 10
copy p "[PERSON_NAME]"
click at [131, 138] on p "CUIT 27240085777" at bounding box center [125, 138] width 34 height 5
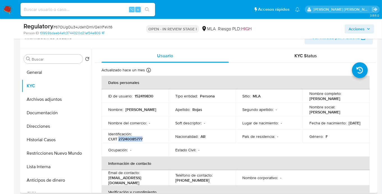
click at [131, 138] on p "CUIT 27240085777" at bounding box center [125, 138] width 34 height 5
copy p "27240085777"
click at [55, 114] on button "Documentación" at bounding box center [55, 112] width 66 height 13
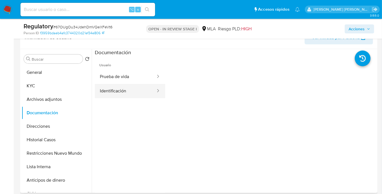
click at [118, 97] on button "Identificación" at bounding box center [125, 91] width 61 height 14
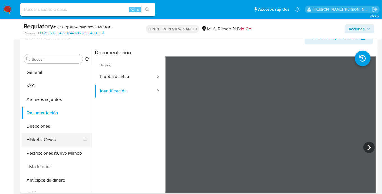
click at [43, 141] on button "Historial Casos" at bounding box center [55, 139] width 66 height 13
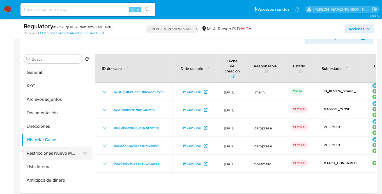
click at [46, 154] on button "Restricciones Nuevo Mundo" at bounding box center [55, 152] width 66 height 13
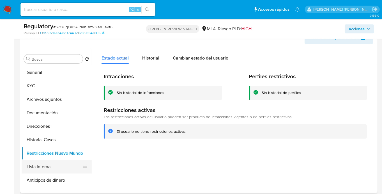
click at [50, 168] on button "Lista Interna" at bounding box center [55, 166] width 66 height 13
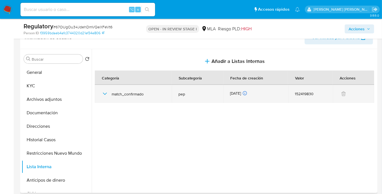
click at [107, 93] on icon "button" at bounding box center [105, 93] width 7 height 7
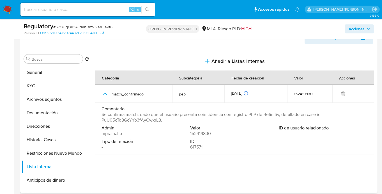
click at [113, 120] on span "Se confirma match, dado que el usuario presenta coincidencia con registro PEP d…" at bounding box center [234, 117] width 265 height 11
click at [52, 141] on button "Historial Casos" at bounding box center [55, 139] width 66 height 13
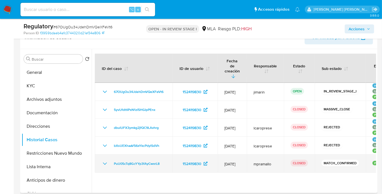
click at [104, 160] on icon "Mostrar/Ocultar" at bounding box center [105, 163] width 7 height 7
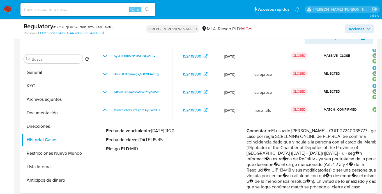
scroll to position [54, 0]
click at [47, 173] on button "Lista Interna" at bounding box center [55, 166] width 66 height 13
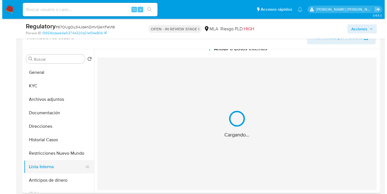
scroll to position [0, 0]
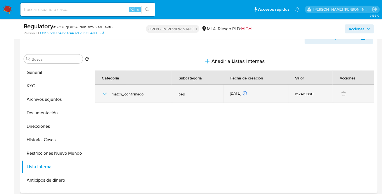
click at [106, 93] on icon "button" at bounding box center [105, 94] width 4 height 2
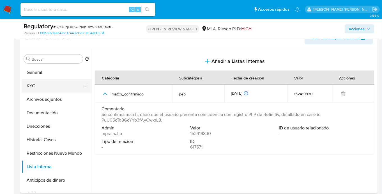
click at [48, 88] on button "KYC" at bounding box center [55, 85] width 66 height 13
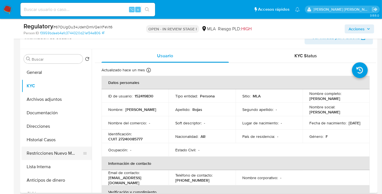
click at [52, 152] on button "Restricciones Nuevo Mundo" at bounding box center [55, 152] width 66 height 13
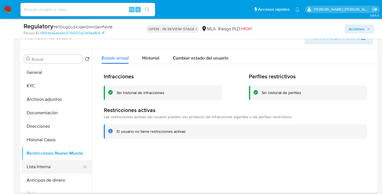
click at [58, 164] on button "Lista Interna" at bounding box center [55, 166] width 66 height 13
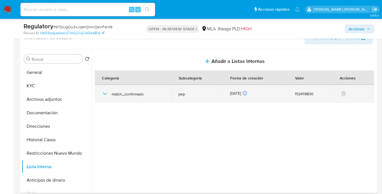
click at [107, 94] on icon "button" at bounding box center [105, 93] width 7 height 7
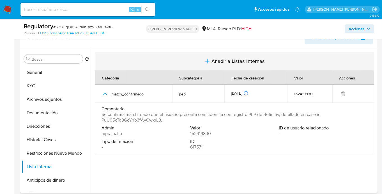
click at [220, 64] on span "Añadir a Listas Internas" at bounding box center [238, 61] width 53 height 6
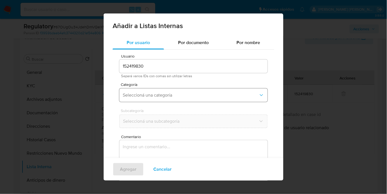
click at [140, 100] on button "Seleccioná una categoría" at bounding box center [193, 94] width 148 height 13
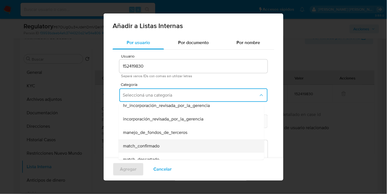
scroll to position [34, 0]
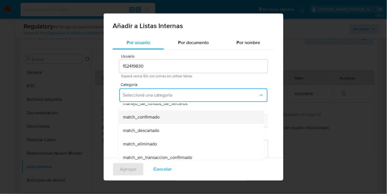
click at [147, 119] on span "match_confirmado" at bounding box center [141, 117] width 36 height 6
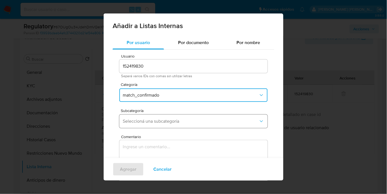
click at [131, 119] on span "Seleccioná una subcategoría" at bounding box center [191, 121] width 136 height 6
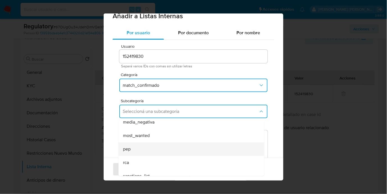
scroll to position [35, 0]
click at [135, 149] on div "pep" at bounding box center [189, 145] width 133 height 13
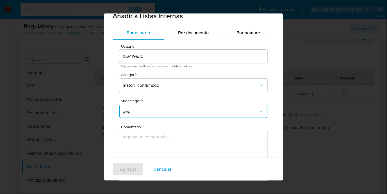
click at [148, 143] on textarea "Comentario" at bounding box center [193, 157] width 148 height 54
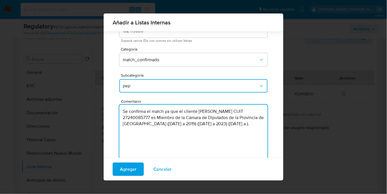
scroll to position [36, 0]
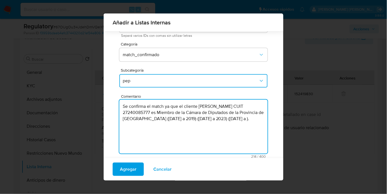
type textarea "Se confirma el match ya que el cliente Silvia Araceli Rojas CUIT 27240085777 es…"
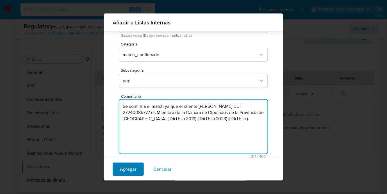
click at [128, 169] on span "Agregar" at bounding box center [128, 169] width 17 height 12
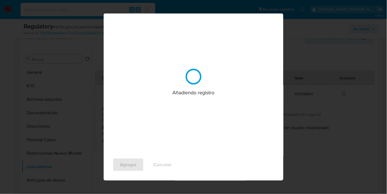
scroll to position [0, 0]
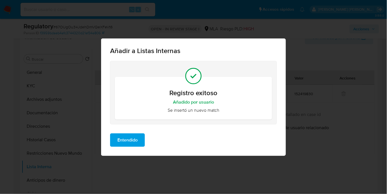
click at [124, 134] on span "Entendido" at bounding box center [127, 140] width 20 height 12
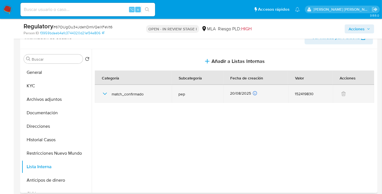
click at [104, 93] on icon "button" at bounding box center [105, 93] width 7 height 7
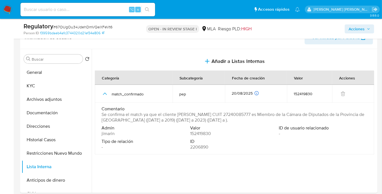
click at [350, 24] on span "Acciones" at bounding box center [357, 28] width 16 height 9
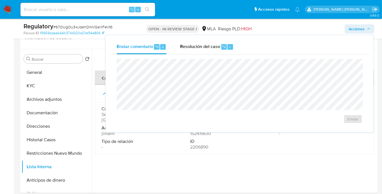
drag, startPoint x: 219, startPoint y: 47, endPoint x: 218, endPoint y: 55, distance: 7.6
click at [218, 47] on span "Resolución del caso" at bounding box center [200, 46] width 40 height 6
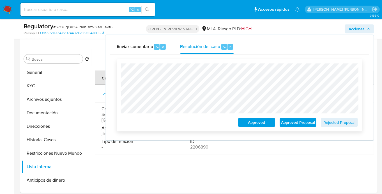
click at [306, 126] on span "Approved Proposal" at bounding box center [298, 122] width 29 height 8
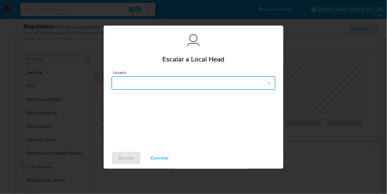
click at [168, 88] on button "button" at bounding box center [193, 82] width 164 height 13
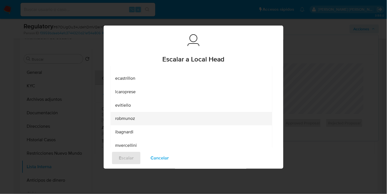
scroll to position [74, 0]
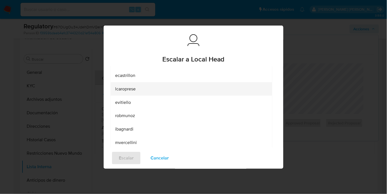
click at [134, 91] on span "lcaroprese" at bounding box center [125, 89] width 20 height 6
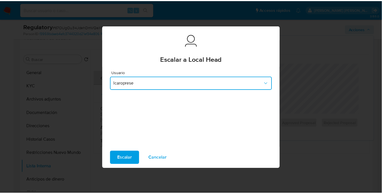
scroll to position [0, 0]
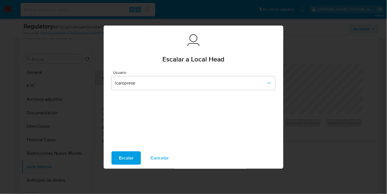
click at [123, 157] on span "Escalar" at bounding box center [126, 158] width 15 height 12
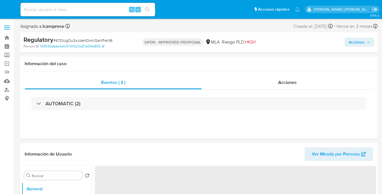
select select "10"
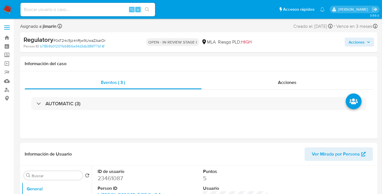
select select "10"
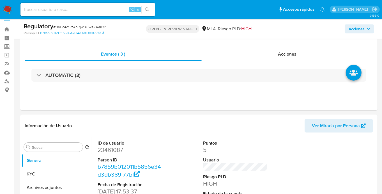
scroll to position [35, 0]
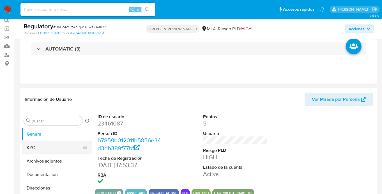
click at [40, 150] on button "KYC" at bounding box center [55, 147] width 66 height 13
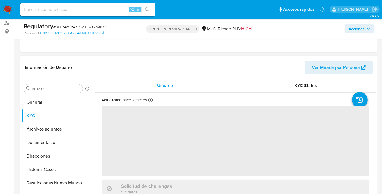
scroll to position [68, 0]
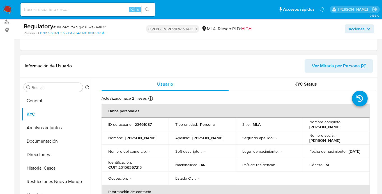
drag, startPoint x: 308, startPoint y: 127, endPoint x: 352, endPoint y: 127, distance: 43.5
click at [352, 127] on div "Nombre completo : Jose Antonio Russo" at bounding box center [336, 124] width 54 height 10
copy p "[PERSON_NAME] [PERSON_NAME]"
click at [52, 141] on button "Documentación" at bounding box center [55, 140] width 66 height 13
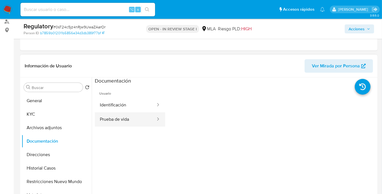
click at [131, 122] on button "Prueba de vida" at bounding box center [125, 119] width 61 height 14
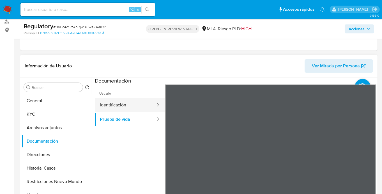
click at [130, 111] on button "Identificación" at bounding box center [125, 105] width 61 height 14
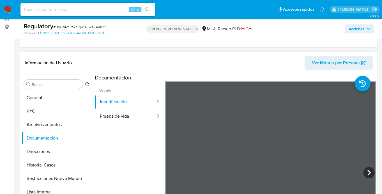
scroll to position [74, 0]
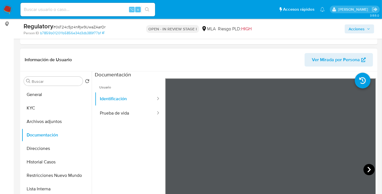
click at [366, 166] on icon at bounding box center [369, 169] width 11 height 11
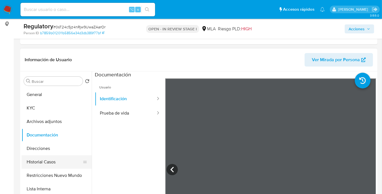
click at [45, 160] on button "Historial Casos" at bounding box center [55, 161] width 66 height 13
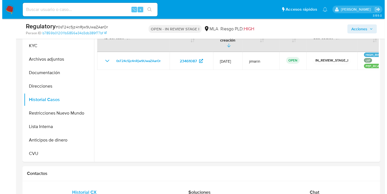
scroll to position [102, 0]
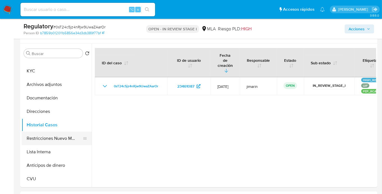
click at [52, 139] on button "Restricciones Nuevo Mundo" at bounding box center [55, 138] width 66 height 13
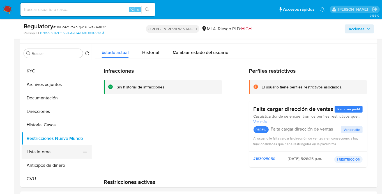
click at [46, 155] on button "Lista Interna" at bounding box center [55, 151] width 66 height 13
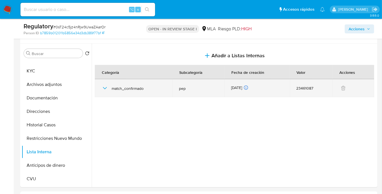
click at [103, 90] on icon "button" at bounding box center [105, 88] width 7 height 7
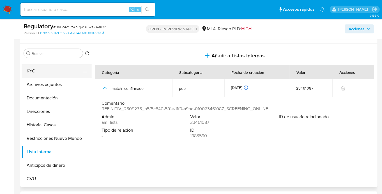
click at [36, 73] on button "KYC" at bounding box center [55, 70] width 66 height 13
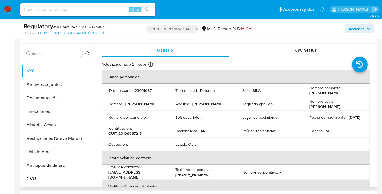
drag, startPoint x: 308, startPoint y: 94, endPoint x: 352, endPoint y: 94, distance: 44.1
click at [352, 94] on div "Nombre completo : Jose Antonio Russo" at bounding box center [336, 90] width 54 height 10
copy p "Jose Antonio Russo"
click at [131, 133] on p "CUIT 20109367215" at bounding box center [124, 133] width 33 height 5
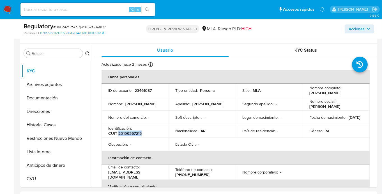
copy p "20109367215"
click at [44, 153] on button "Lista Interna" at bounding box center [55, 151] width 66 height 13
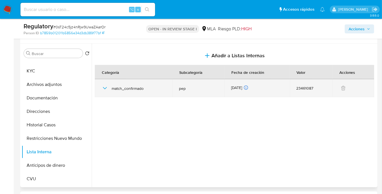
click at [103, 87] on icon "button" at bounding box center [105, 88] width 4 height 2
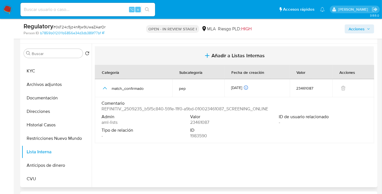
click at [226, 51] on button "Añadir a Listas Internas" at bounding box center [234, 55] width 279 height 19
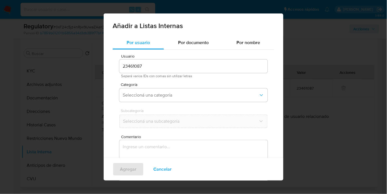
click at [145, 105] on div "Usuario 23461087 Separá varios IDs con comas sin utilizar letras Categoría Sele…" at bounding box center [194, 126] width 162 height 153
click at [145, 100] on button "Seleccioná una categoría" at bounding box center [193, 94] width 148 height 13
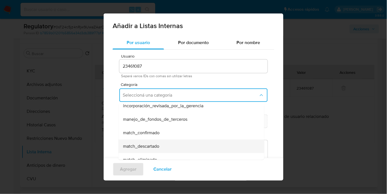
scroll to position [26, 0]
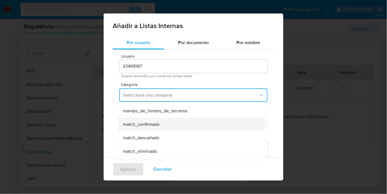
click at [148, 128] on div "match_confirmado" at bounding box center [189, 124] width 133 height 13
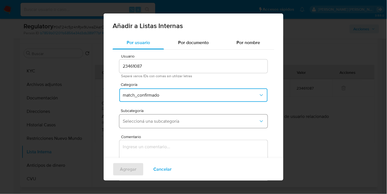
click at [141, 123] on span "Seleccioná una subcategoría" at bounding box center [191, 121] width 136 height 6
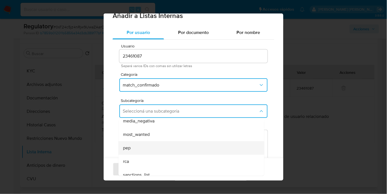
scroll to position [38, 0]
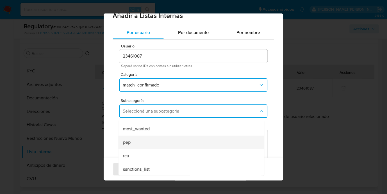
click at [139, 140] on div "pep" at bounding box center [189, 142] width 133 height 13
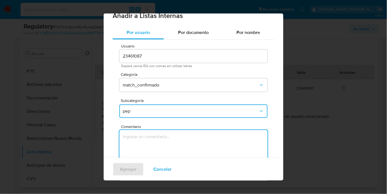
click at [168, 145] on textarea "Comentario" at bounding box center [193, 157] width 148 height 54
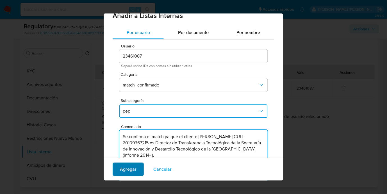
type textarea "Se confirma el match ya que el cliente Jose Antonio Russo CUIT 20109367215 es D…"
click at [128, 170] on span "Agregar" at bounding box center [128, 169] width 17 height 12
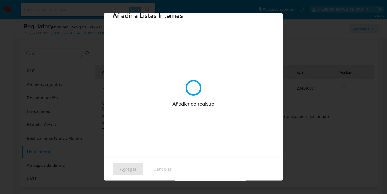
scroll to position [0, 0]
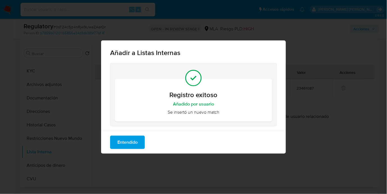
click at [131, 146] on span "Entendido" at bounding box center [127, 142] width 20 height 12
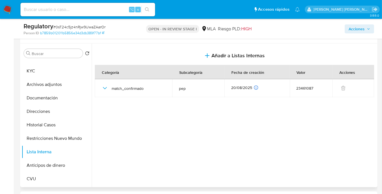
click at [358, 29] on span "Acciones" at bounding box center [357, 28] width 16 height 9
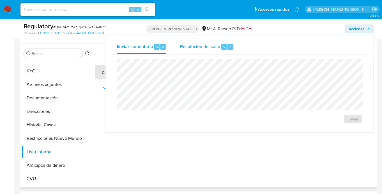
click at [224, 40] on div "Resolución del caso ⌥ r" at bounding box center [207, 47] width 54 height 15
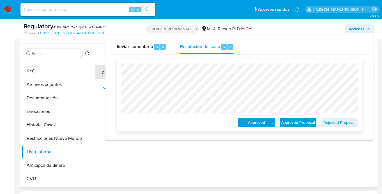
click at [295, 124] on span "Approved Proposal" at bounding box center [298, 122] width 29 height 8
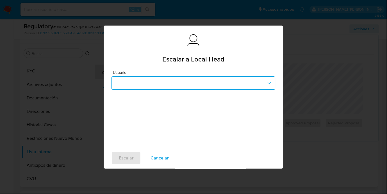
click at [171, 88] on button "button" at bounding box center [193, 82] width 164 height 13
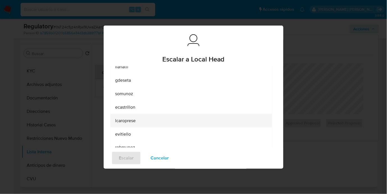
scroll to position [43, 0]
click at [143, 123] on div "lcaroprese" at bounding box center [189, 119] width 149 height 13
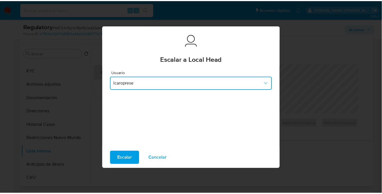
scroll to position [0, 0]
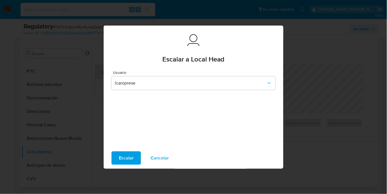
click at [123, 161] on span "Escalar" at bounding box center [126, 158] width 15 height 12
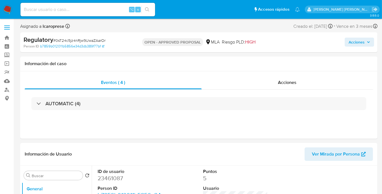
select select "10"
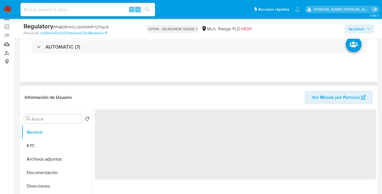
scroll to position [39, 0]
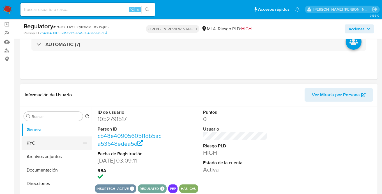
select select "10"
click at [43, 146] on button "KYC" at bounding box center [55, 142] width 66 height 13
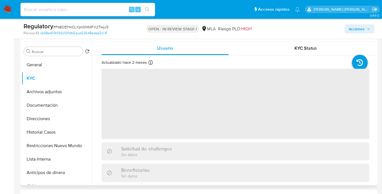
scroll to position [106, 0]
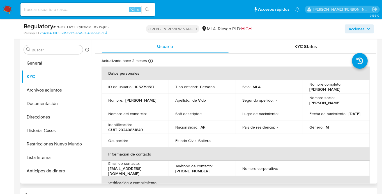
drag, startPoint x: 308, startPoint y: 89, endPoint x: 360, endPoint y: 90, distance: 51.9
click at [360, 90] on div "Nombre completo : [PERSON_NAME]" at bounding box center [336, 87] width 54 height 10
copy p "[PERSON_NAME]"
click at [57, 106] on button "Documentación" at bounding box center [55, 103] width 66 height 13
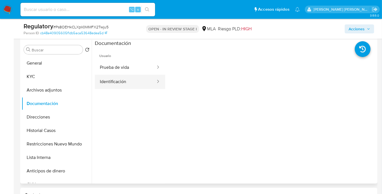
click at [122, 87] on button "Identificación" at bounding box center [125, 82] width 61 height 14
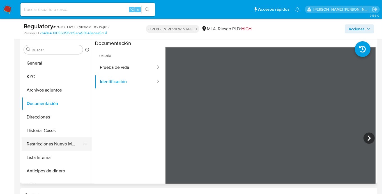
click at [35, 141] on button "Restricciones Nuevo Mundo" at bounding box center [55, 143] width 66 height 13
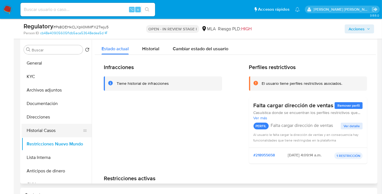
click at [42, 128] on button "Historial Casos" at bounding box center [55, 130] width 66 height 13
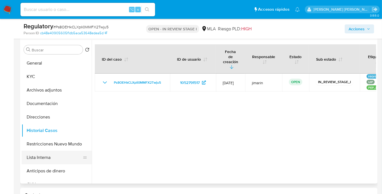
click at [55, 156] on button "Lista Interna" at bounding box center [55, 157] width 66 height 13
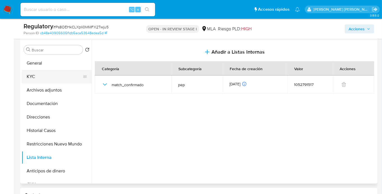
click at [29, 74] on button "KYC" at bounding box center [55, 76] width 66 height 13
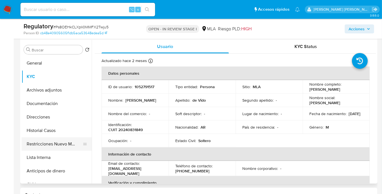
click at [52, 138] on button "Restricciones Nuevo Mundo" at bounding box center [55, 143] width 66 height 13
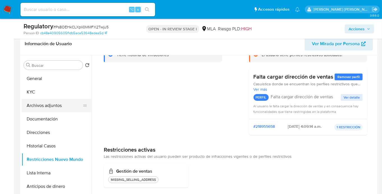
scroll to position [68, 0]
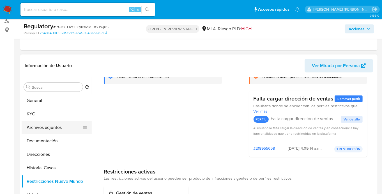
click at [65, 133] on button "Archivos adjuntos" at bounding box center [55, 127] width 66 height 13
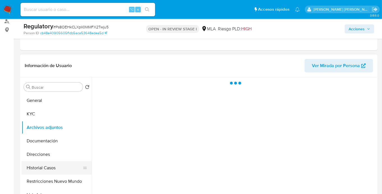
scroll to position [0, 0]
click at [50, 171] on button "Historial Casos" at bounding box center [55, 167] width 66 height 13
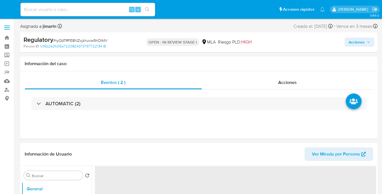
select select "10"
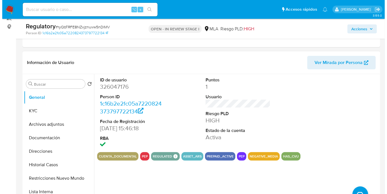
scroll to position [82, 0]
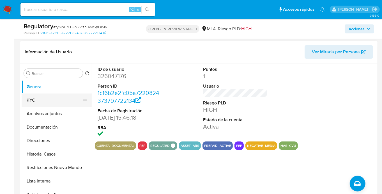
click at [43, 98] on button "KYC" at bounding box center [55, 99] width 66 height 13
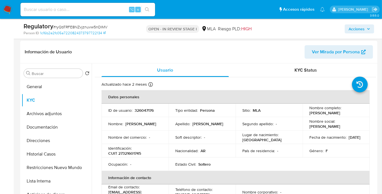
drag, startPoint x: 306, startPoint y: 111, endPoint x: 365, endPoint y: 112, distance: 58.9
click at [365, 112] on td "Nombre completo : [PERSON_NAME]" at bounding box center [336, 110] width 67 height 13
copy p "[PERSON_NAME]"
click at [57, 122] on button "Documentación" at bounding box center [55, 126] width 66 height 13
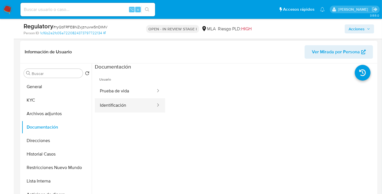
click at [129, 109] on button "Identificación" at bounding box center [125, 105] width 61 height 14
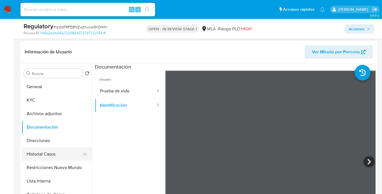
click at [49, 154] on button "Historial Casos" at bounding box center [55, 153] width 66 height 13
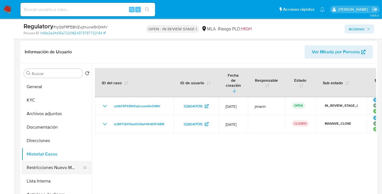
click at [49, 172] on button "Restricciones Nuevo Mundo" at bounding box center [55, 167] width 66 height 13
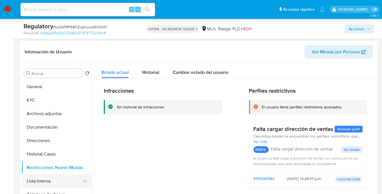
click at [54, 177] on button "Lista Interna" at bounding box center [55, 180] width 66 height 13
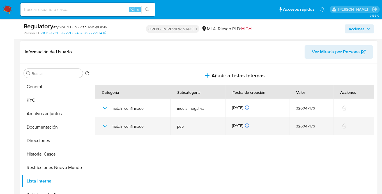
click at [104, 126] on icon "button" at bounding box center [105, 126] width 7 height 7
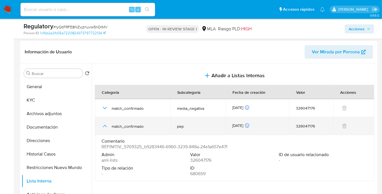
click at [104, 125] on icon "button" at bounding box center [105, 126] width 7 height 7
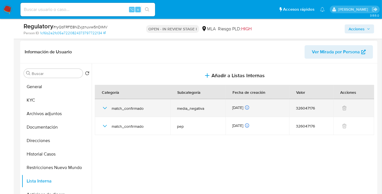
click at [104, 111] on icon "button" at bounding box center [105, 108] width 7 height 7
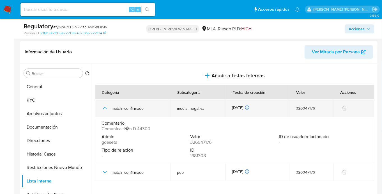
click at [104, 109] on icon "button" at bounding box center [105, 108] width 7 height 7
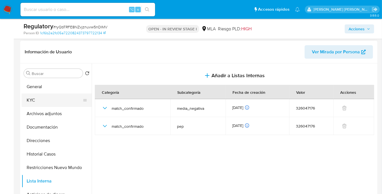
click at [57, 97] on button "KYC" at bounding box center [55, 99] width 66 height 13
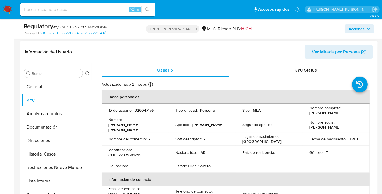
drag, startPoint x: 308, startPoint y: 113, endPoint x: 356, endPoint y: 115, distance: 48.0
click at [340, 114] on p "Lourdes Estefania Gonzalez" at bounding box center [324, 112] width 31 height 5
copy p "Lourdes Estefania Gonzalez"
click at [128, 152] on p "CUIT 27321601745" at bounding box center [124, 154] width 33 height 5
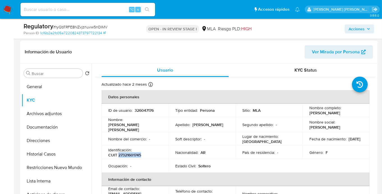
copy p "27321601745"
click at [47, 180] on button "Lista Interna" at bounding box center [55, 180] width 66 height 13
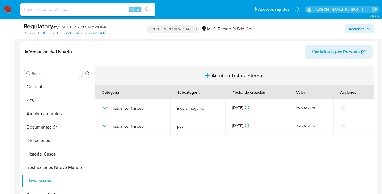
click at [244, 70] on button "Añadir a Listas Internas" at bounding box center [234, 75] width 279 height 19
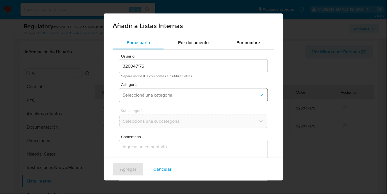
click at [143, 91] on button "Seleccioná una categoría" at bounding box center [193, 94] width 148 height 13
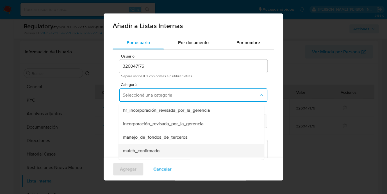
click at [142, 152] on span "match_confirmado" at bounding box center [141, 151] width 36 height 6
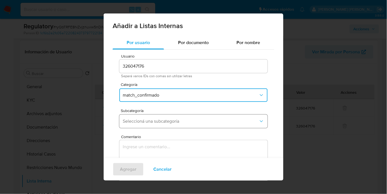
click at [141, 118] on button "Seleccioná una subcategoría" at bounding box center [193, 120] width 148 height 13
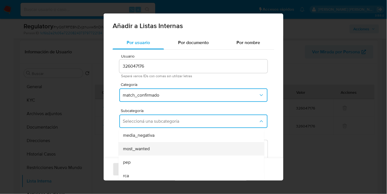
scroll to position [38, 0]
click at [137, 158] on div "pep" at bounding box center [189, 152] width 133 height 13
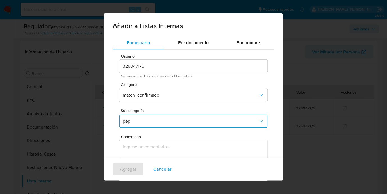
click at [139, 153] on textarea "Comentario" at bounding box center [193, 167] width 148 height 54
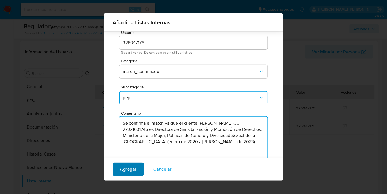
type textarea "Se confirma el match ya que el cliente Lourdes Estefania Gonzalez CUIT 27321601…"
click at [121, 175] on span "Agregar" at bounding box center [128, 169] width 17 height 12
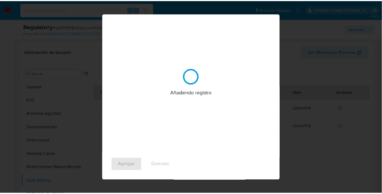
scroll to position [0, 0]
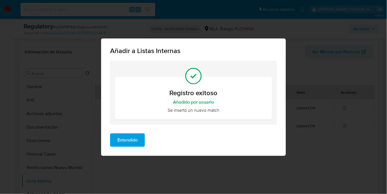
click at [135, 144] on span "Entendido" at bounding box center [127, 140] width 20 height 12
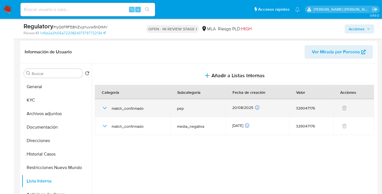
click at [102, 107] on icon "button" at bounding box center [105, 108] width 7 height 7
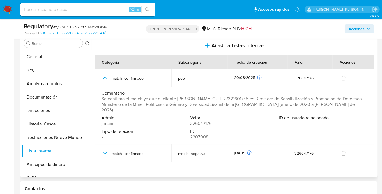
scroll to position [113, 0]
click at [240, 122] on div "Valor 326047176" at bounding box center [234, 119] width 89 height 11
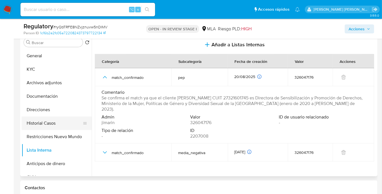
click at [50, 121] on button "Historial Casos" at bounding box center [55, 122] width 66 height 13
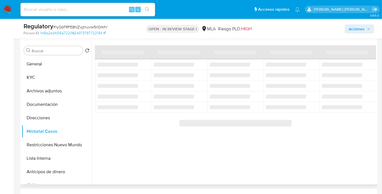
scroll to position [103, 0]
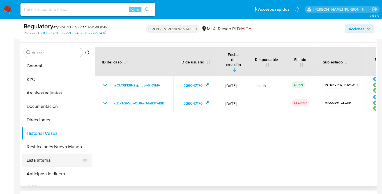
click at [53, 164] on button "Lista Interna" at bounding box center [55, 159] width 66 height 13
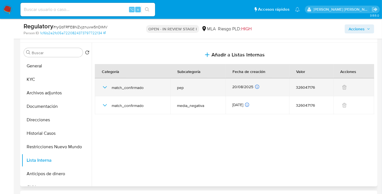
click at [106, 87] on icon "button" at bounding box center [105, 87] width 4 height 2
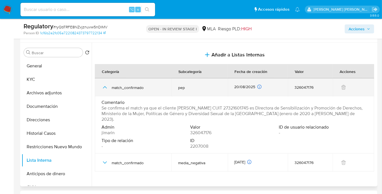
click at [106, 86] on icon "button" at bounding box center [105, 87] width 7 height 7
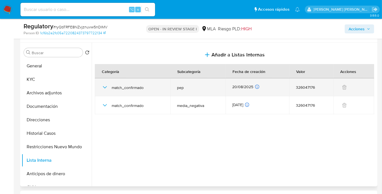
click at [106, 86] on icon "button" at bounding box center [105, 87] width 7 height 7
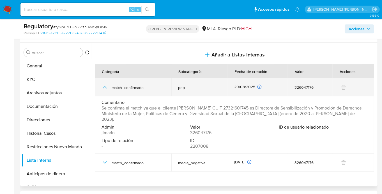
click at [104, 88] on icon "button" at bounding box center [105, 87] width 7 height 7
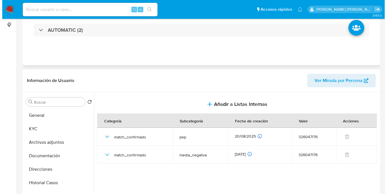
scroll to position [7, 0]
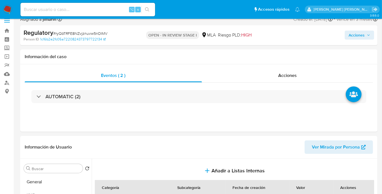
click at [363, 38] on span "Acciones" at bounding box center [357, 35] width 16 height 9
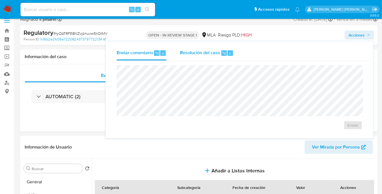
click at [219, 55] on span "Resolución del caso" at bounding box center [200, 53] width 40 height 6
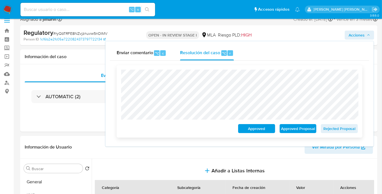
click at [295, 128] on span "Approved Proposal" at bounding box center [298, 129] width 29 height 8
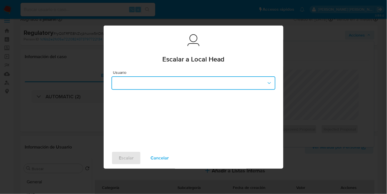
click at [126, 84] on button "button" at bounding box center [193, 82] width 164 height 13
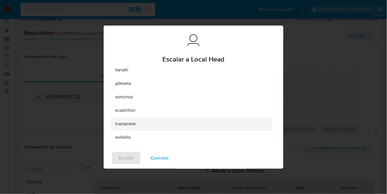
scroll to position [42, 0]
click at [138, 120] on div "lcaroprese" at bounding box center [189, 121] width 149 height 13
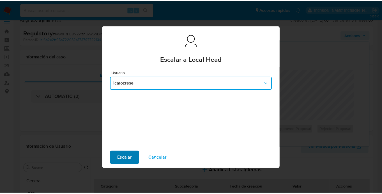
scroll to position [0, 0]
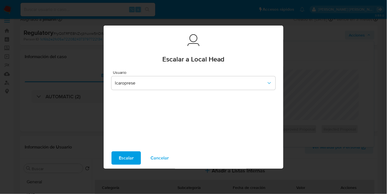
click at [132, 160] on span "Escalar" at bounding box center [126, 158] width 15 height 12
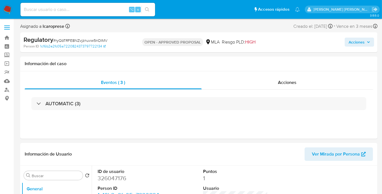
select select "10"
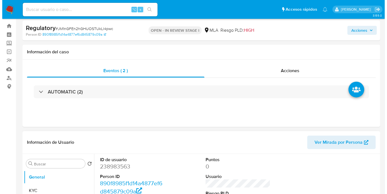
scroll to position [83, 0]
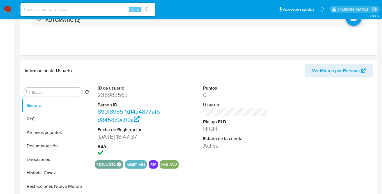
select select "10"
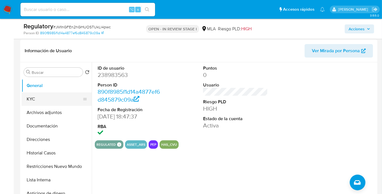
click at [49, 99] on button "KYC" at bounding box center [55, 98] width 66 height 13
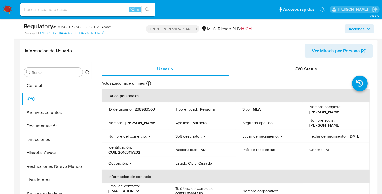
drag, startPoint x: 307, startPoint y: 112, endPoint x: 351, endPoint y: 112, distance: 44.1
click at [351, 112] on td "Nombre completo : Omar Elio Barbero" at bounding box center [336, 108] width 67 height 13
copy p "[PERSON_NAME] [PERSON_NAME]"
click at [44, 120] on button "Documentación" at bounding box center [55, 125] width 66 height 13
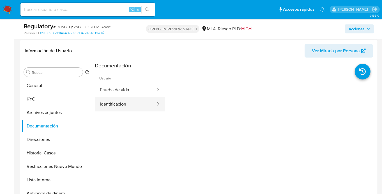
click at [117, 97] on button "Identificación" at bounding box center [125, 104] width 61 height 14
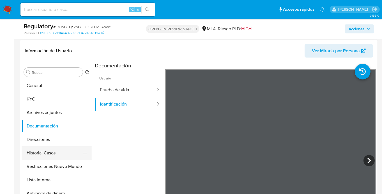
click at [48, 153] on button "Historial Casos" at bounding box center [55, 152] width 66 height 13
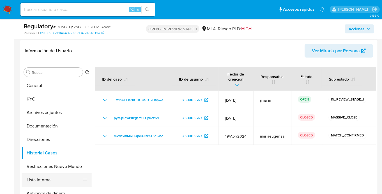
click at [54, 175] on button "Lista Interna" at bounding box center [55, 179] width 66 height 13
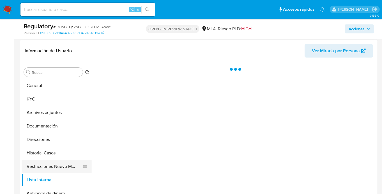
click at [54, 169] on button "Restricciones Nuevo Mundo" at bounding box center [55, 166] width 66 height 13
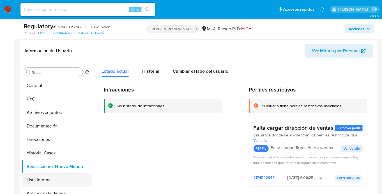
click at [51, 178] on button "Lista Interna" at bounding box center [55, 179] width 66 height 13
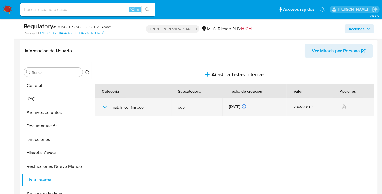
click at [104, 104] on icon "button" at bounding box center [105, 107] width 7 height 7
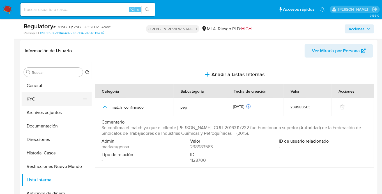
click at [54, 103] on button "KYC" at bounding box center [55, 98] width 66 height 13
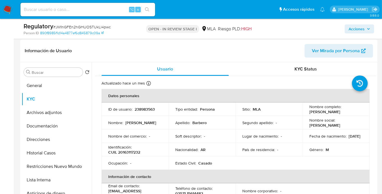
drag, startPoint x: 307, startPoint y: 112, endPoint x: 352, endPoint y: 112, distance: 44.9
click at [352, 112] on td "Nombre completo : Omar Elio Barbero" at bounding box center [336, 108] width 67 height 13
copy p "Omar Elio Barbero"
click at [126, 150] on p "CUIL 20163117232" at bounding box center [124, 152] width 32 height 5
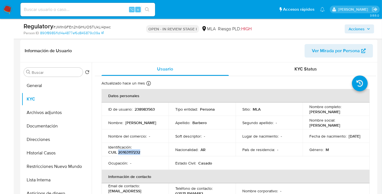
click at [126, 150] on p "CUIL 20163117232" at bounding box center [124, 152] width 32 height 5
copy p "20163117232"
click at [29, 189] on button "Anticipos de dinero" at bounding box center [55, 193] width 66 height 13
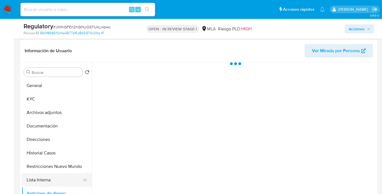
click at [42, 180] on button "Lista Interna" at bounding box center [55, 179] width 66 height 13
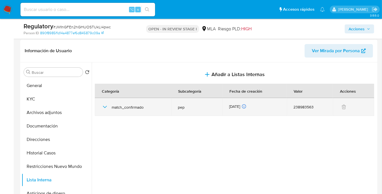
click at [102, 107] on icon "button" at bounding box center [105, 107] width 7 height 7
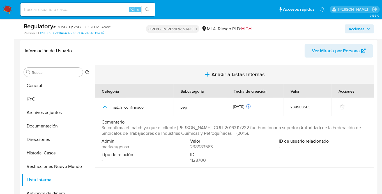
click at [221, 73] on span "Añadir a Listas Internas" at bounding box center [238, 74] width 53 height 6
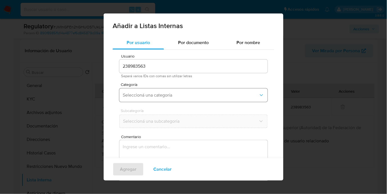
click at [143, 100] on button "Seleccioná una categoría" at bounding box center [193, 94] width 148 height 13
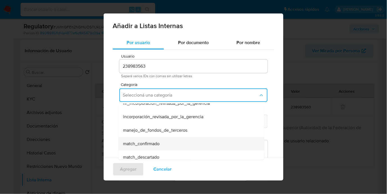
scroll to position [13, 0]
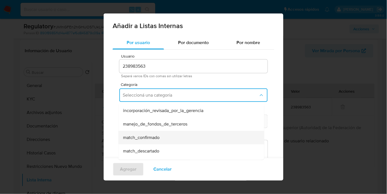
click at [146, 135] on span "match_confirmado" at bounding box center [141, 138] width 36 height 6
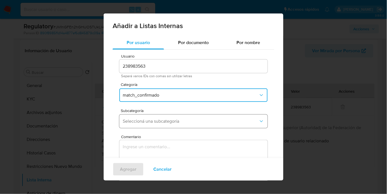
click at [144, 123] on span "Seleccioná una subcategoría" at bounding box center [191, 121] width 136 height 6
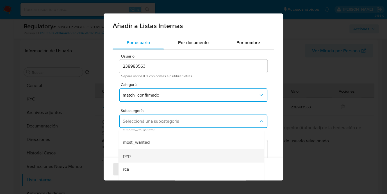
scroll to position [38, 0]
click at [135, 153] on div "pep" at bounding box center [189, 152] width 133 height 13
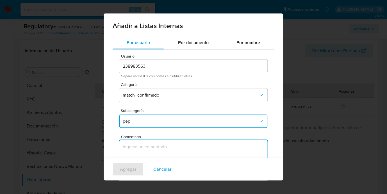
click at [158, 152] on textarea "Comentario" at bounding box center [193, 167] width 148 height 54
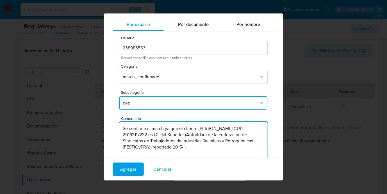
scroll to position [23, 0]
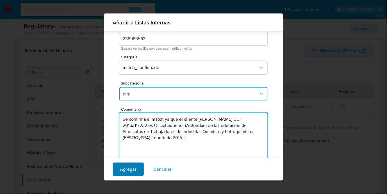
type textarea "Se confirma el match ya que el cliente Omar Elio Barbero CUIT 20163117232 es Of…"
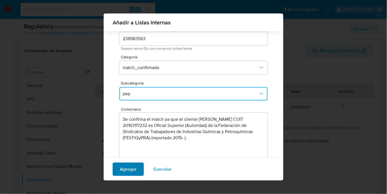
click at [134, 167] on span "Agregar" at bounding box center [128, 169] width 17 height 12
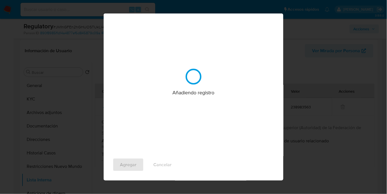
scroll to position [0, 0]
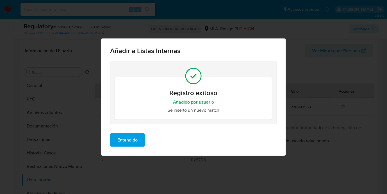
click at [127, 143] on span "Entendido" at bounding box center [127, 140] width 20 height 12
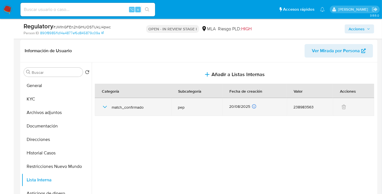
click at [107, 105] on icon "button" at bounding box center [105, 107] width 7 height 7
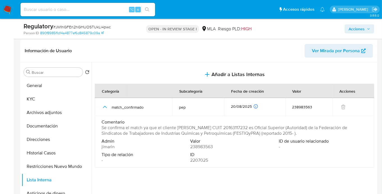
click at [350, 35] on div "Acciones" at bounding box center [316, 28] width 115 height 13
click at [352, 31] on span "Acciones" at bounding box center [357, 28] width 16 height 9
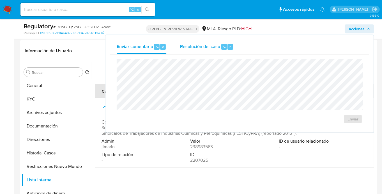
click at [180, 49] on div "Resolución del caso ⌥ r" at bounding box center [207, 47] width 54 height 15
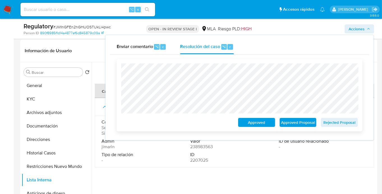
click at [301, 126] on span "Approved Proposal" at bounding box center [298, 122] width 29 height 8
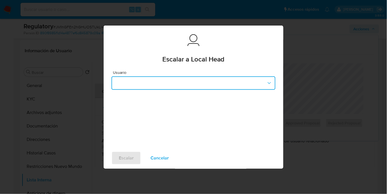
click at [183, 86] on button "button" at bounding box center [193, 82] width 164 height 13
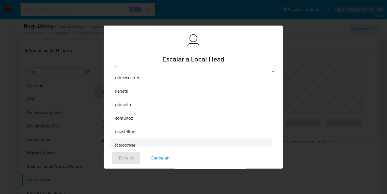
scroll to position [27, 0]
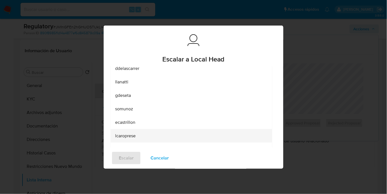
click at [132, 135] on span "lcaroprese" at bounding box center [125, 136] width 20 height 6
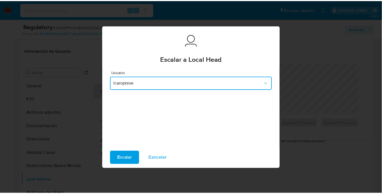
scroll to position [0, 0]
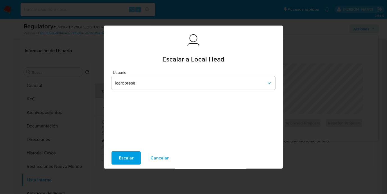
click at [129, 154] on span "Escalar" at bounding box center [126, 158] width 15 height 12
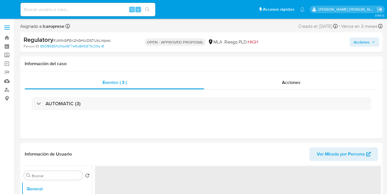
select select "10"
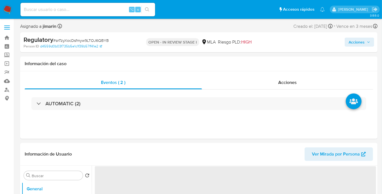
select select "10"
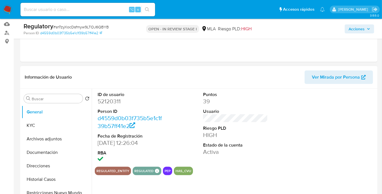
scroll to position [60, 0]
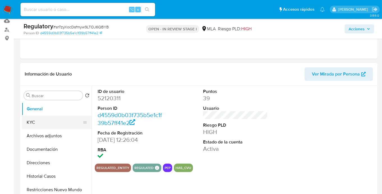
click at [34, 127] on button "KYC" at bounding box center [55, 122] width 66 height 13
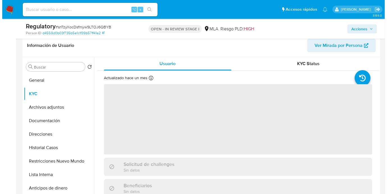
scroll to position [90, 0]
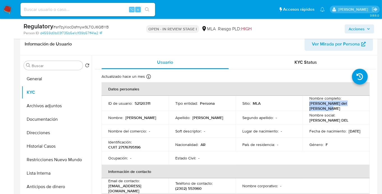
drag, startPoint x: 308, startPoint y: 102, endPoint x: 316, endPoint y: 109, distance: 10.0
click at [316, 109] on p "[PERSON_NAME] del [PERSON_NAME] [PERSON_NAME]" at bounding box center [334, 106] width 51 height 10
copy p "[PERSON_NAME] del [PERSON_NAME] [PERSON_NAME]"
click at [50, 120] on button "Documentación" at bounding box center [55, 119] width 66 height 13
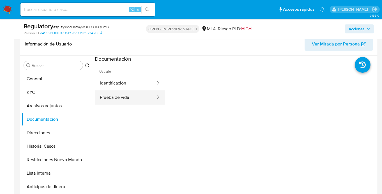
click at [132, 99] on button "Prueba de vida" at bounding box center [125, 97] width 61 height 14
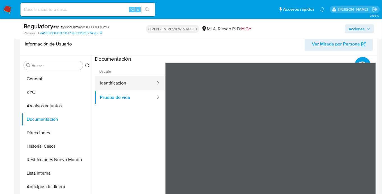
click at [132, 86] on button "Identificación" at bounding box center [125, 83] width 61 height 14
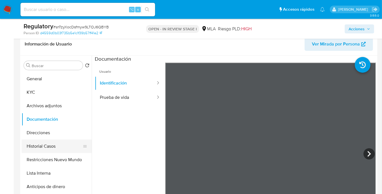
click at [46, 151] on button "Historial Casos" at bounding box center [55, 145] width 66 height 13
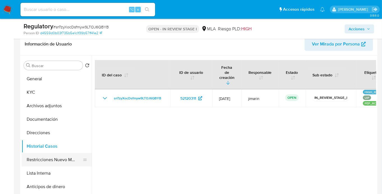
click at [54, 157] on button "Restricciones Nuevo Mundo" at bounding box center [55, 159] width 66 height 13
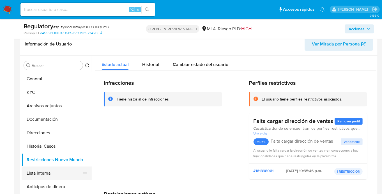
click at [55, 175] on button "Lista Interna" at bounding box center [55, 172] width 66 height 13
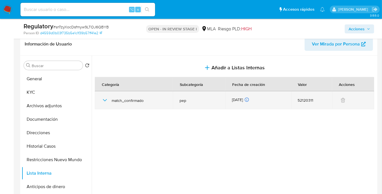
click at [105, 101] on icon "button" at bounding box center [105, 100] width 7 height 7
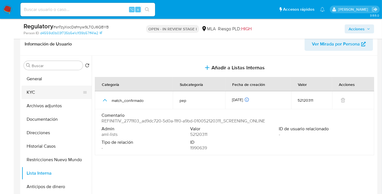
click at [43, 90] on button "KYC" at bounding box center [55, 92] width 66 height 13
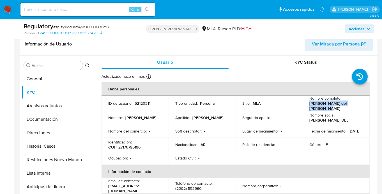
drag, startPoint x: 320, startPoint y: 109, endPoint x: 308, endPoint y: 103, distance: 13.6
click at [309, 103] on p "[PERSON_NAME] del [PERSON_NAME] [PERSON_NAME]" at bounding box center [334, 106] width 51 height 10
copy p "[PERSON_NAME] del [PERSON_NAME] [PERSON_NAME]"
click at [139, 149] on p "CUIT 27176795196" at bounding box center [124, 146] width 32 height 5
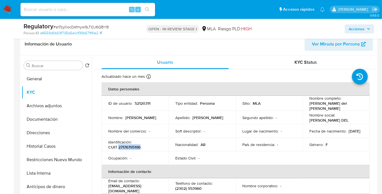
copy p "27176795196"
click at [56, 164] on button "Restricciones Nuevo Mundo" at bounding box center [55, 159] width 66 height 13
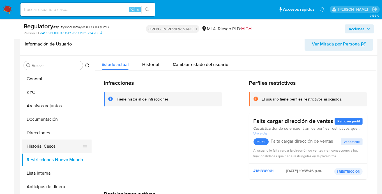
click at [55, 145] on button "Historial Casos" at bounding box center [55, 145] width 66 height 13
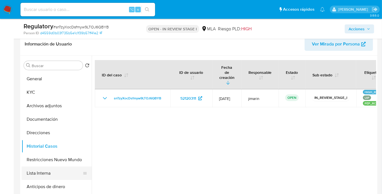
click at [48, 175] on button "Lista Interna" at bounding box center [55, 172] width 66 height 13
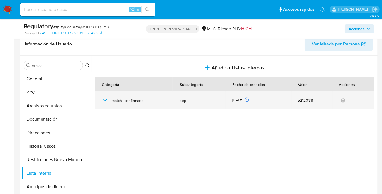
click at [107, 101] on icon "button" at bounding box center [105, 100] width 7 height 7
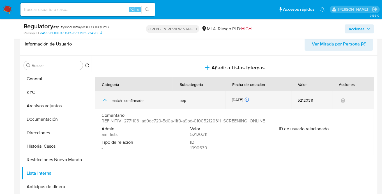
click at [108, 100] on icon "button" at bounding box center [105, 100] width 7 height 7
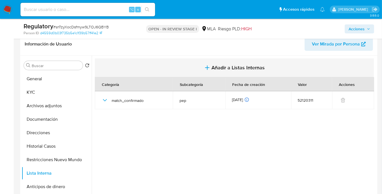
click at [220, 65] on span "Añadir a Listas Internas" at bounding box center [238, 68] width 53 height 6
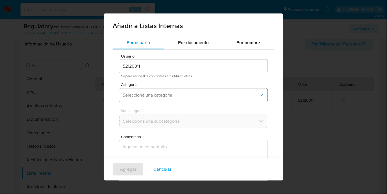
click at [139, 96] on span "Seleccioná una categoría" at bounding box center [191, 95] width 136 height 6
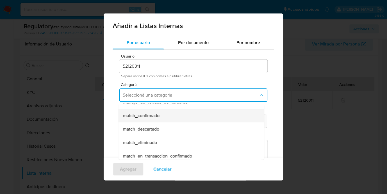
scroll to position [36, 0]
click at [143, 117] on span "match_confirmado" at bounding box center [141, 115] width 36 height 6
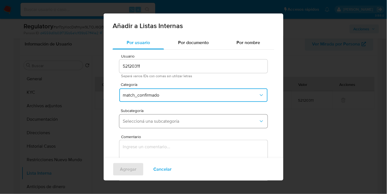
click at [139, 128] on button "Seleccioná una subcategoría" at bounding box center [193, 120] width 148 height 13
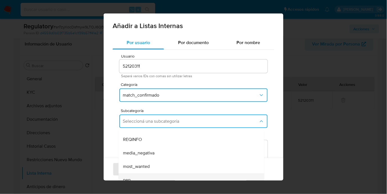
scroll to position [38, 0]
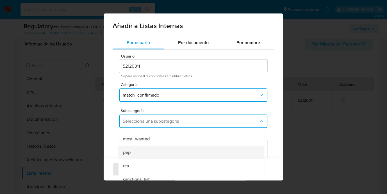
click at [133, 155] on div "pep" at bounding box center [189, 152] width 133 height 13
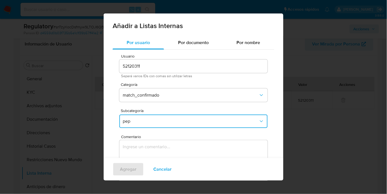
click at [157, 150] on textarea "Comentario" at bounding box center [193, 167] width 148 height 54
type textarea "Se confirma el match ya que el cliente Maria del Carmen Garcia Fava CUIT 271767…"
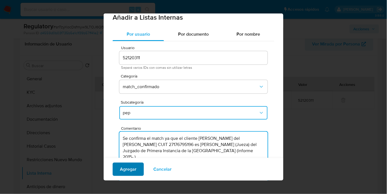
scroll to position [9, 0]
click at [130, 169] on span "Agregar" at bounding box center [128, 169] width 17 height 12
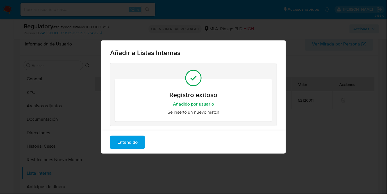
scroll to position [0, 0]
click at [132, 144] on span "Entendido" at bounding box center [127, 142] width 20 height 12
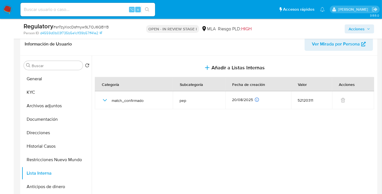
click at [355, 28] on span "Acciones" at bounding box center [357, 28] width 16 height 9
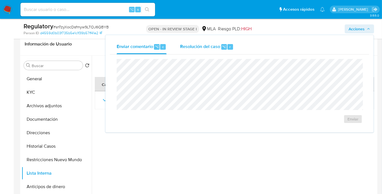
click at [228, 51] on div "Resolución del caso ⌥ r" at bounding box center [207, 47] width 54 height 15
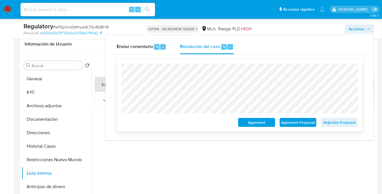
click at [292, 124] on span "Approved Proposal" at bounding box center [298, 122] width 29 height 8
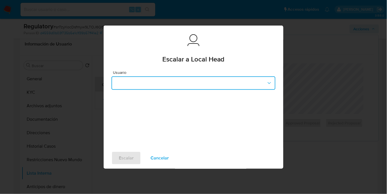
click at [169, 86] on button "button" at bounding box center [193, 82] width 164 height 13
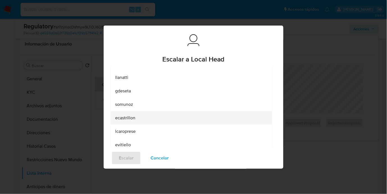
scroll to position [33, 0]
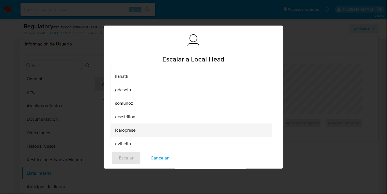
click at [139, 128] on div "lcaroprese" at bounding box center [189, 129] width 149 height 13
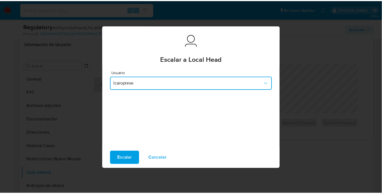
scroll to position [0, 0]
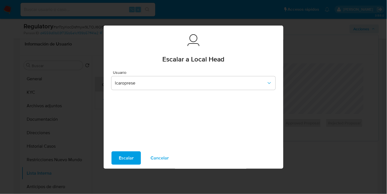
click at [130, 159] on span "Escalar" at bounding box center [126, 158] width 15 height 12
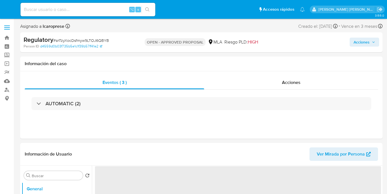
select select "10"
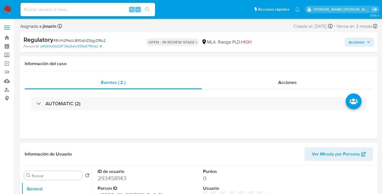
select select "10"
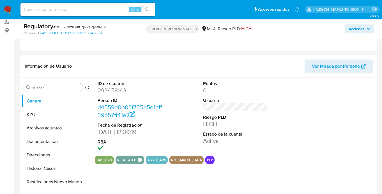
scroll to position [74, 0]
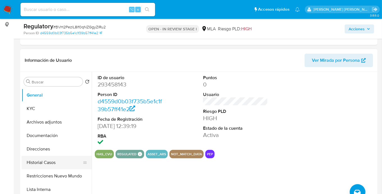
click at [49, 165] on button "Historial Casos" at bounding box center [55, 162] width 66 height 13
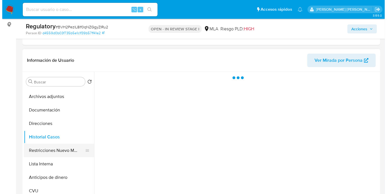
scroll to position [29, 0]
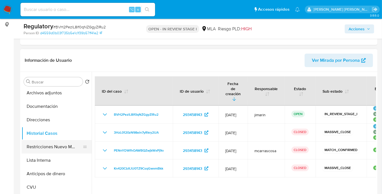
click at [52, 146] on button "Restricciones Nuevo Mundo" at bounding box center [55, 146] width 66 height 13
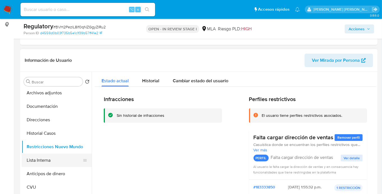
click at [58, 159] on button "Lista Interna" at bounding box center [55, 159] width 66 height 13
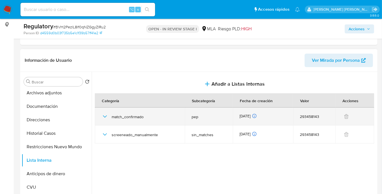
click at [106, 116] on icon "button" at bounding box center [105, 116] width 4 height 2
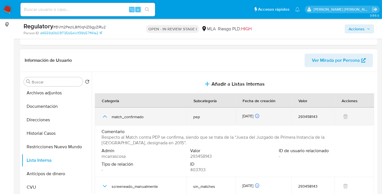
click at [106, 116] on icon "button" at bounding box center [105, 116] width 4 height 2
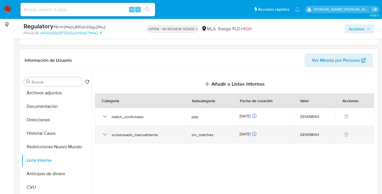
click at [106, 133] on icon "button" at bounding box center [105, 134] width 7 height 7
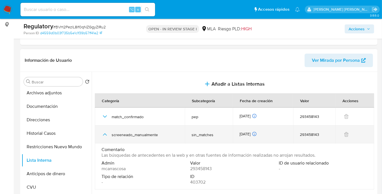
click at [107, 133] on icon "button" at bounding box center [105, 134] width 7 height 7
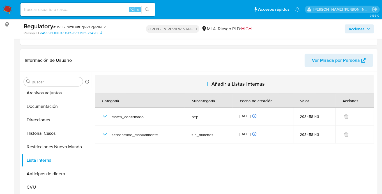
click at [249, 77] on button "Añadir a Listas Internas" at bounding box center [234, 84] width 279 height 19
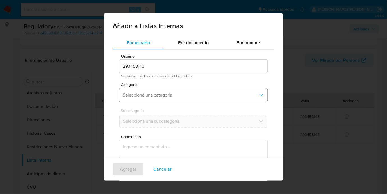
click at [136, 94] on span "Seleccioná una categoría" at bounding box center [191, 95] width 136 height 6
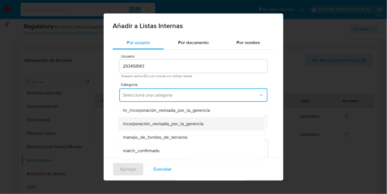
scroll to position [1, 0]
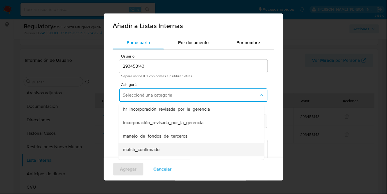
click at [142, 145] on div "match_confirmado" at bounding box center [189, 149] width 133 height 13
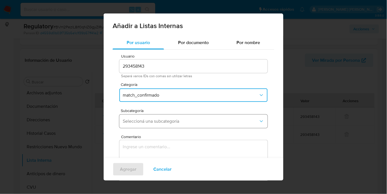
click at [141, 121] on span "Seleccioná una subcategoría" at bounding box center [191, 121] width 136 height 6
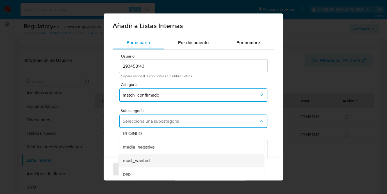
scroll to position [38, 0]
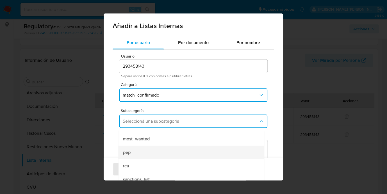
click at [134, 155] on div "pep" at bounding box center [189, 152] width 133 height 13
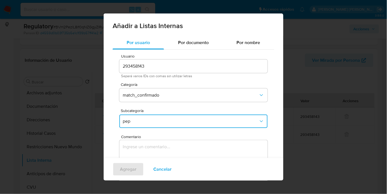
click at [154, 150] on textarea "Comentario" at bounding box center [193, 167] width 148 height 54
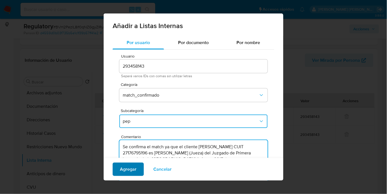
type textarea "Se confirma el match ya que el cliente Maria del Carmen Garcia Fava CUIT 271767…"
click at [128, 170] on span "Agregar" at bounding box center [128, 169] width 17 height 12
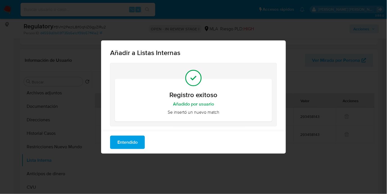
click at [122, 144] on span "Entendido" at bounding box center [127, 142] width 20 height 12
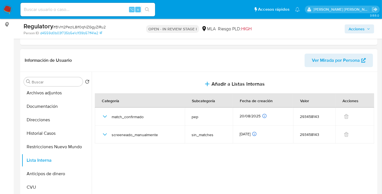
click at [352, 31] on span "Acciones" at bounding box center [357, 28] width 16 height 9
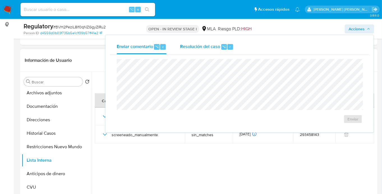
click at [203, 48] on span "Resolución del caso" at bounding box center [200, 46] width 40 height 6
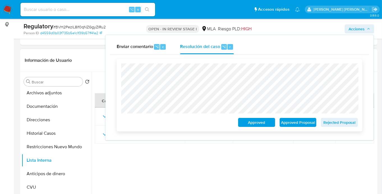
click at [297, 126] on span "Approved Proposal" at bounding box center [298, 122] width 29 height 8
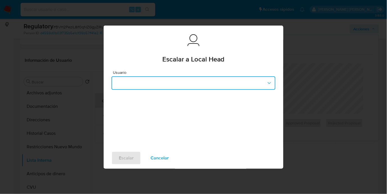
click at [162, 88] on button "button" at bounding box center [193, 82] width 164 height 13
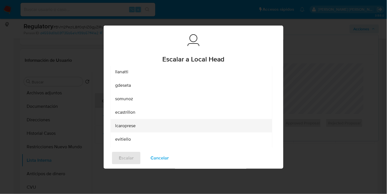
scroll to position [40, 0]
click at [142, 125] on div "lcaroprese" at bounding box center [189, 123] width 149 height 13
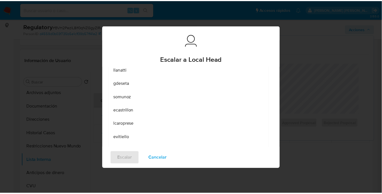
scroll to position [0, 0]
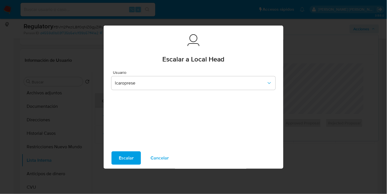
click at [134, 160] on button "Escalar" at bounding box center [125, 157] width 29 height 13
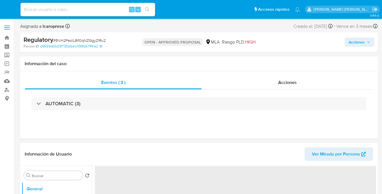
select select "10"
